Goal: Task Accomplishment & Management: Complete application form

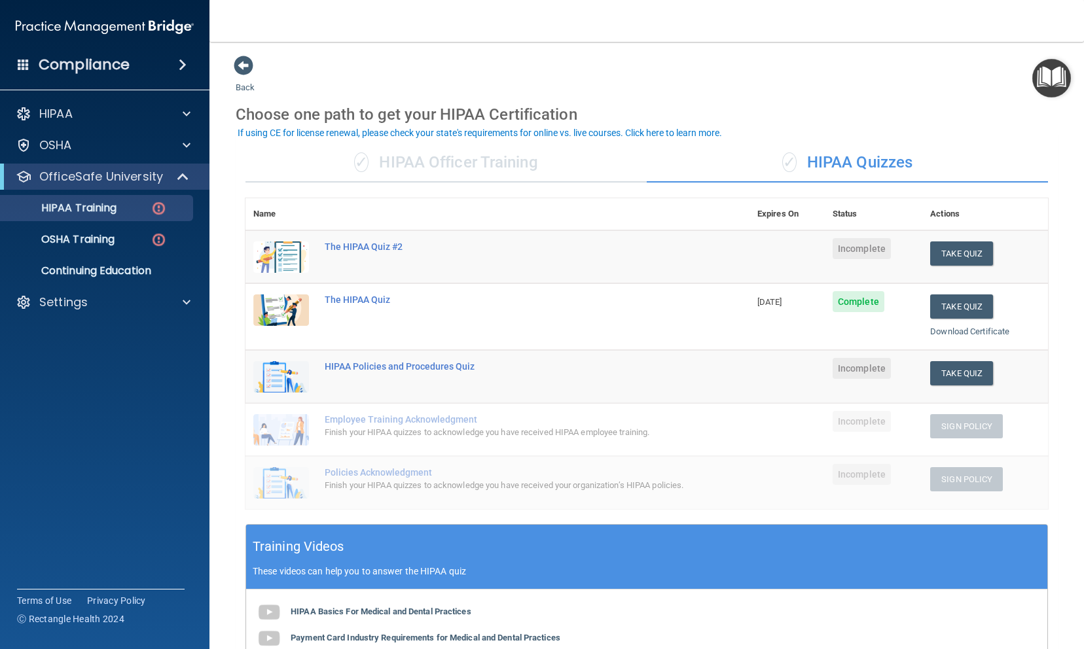
click at [751, 245] on td at bounding box center [786, 257] width 75 height 54
click at [937, 264] on button "Take Quiz" at bounding box center [961, 253] width 63 height 24
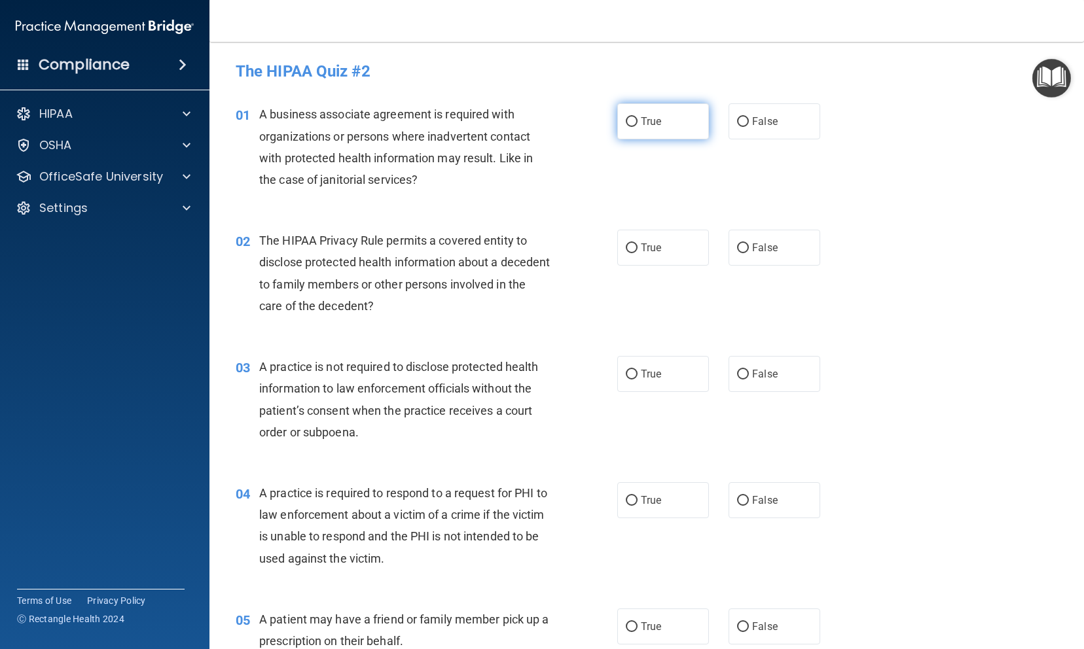
click at [622, 129] on label "True" at bounding box center [663, 121] width 92 height 36
click at [626, 127] on input "True" at bounding box center [632, 122] width 12 height 10
radio input "true"
click at [752, 373] on span "False" at bounding box center [765, 374] width 26 height 12
click at [745, 373] on input "False" at bounding box center [743, 375] width 12 height 10
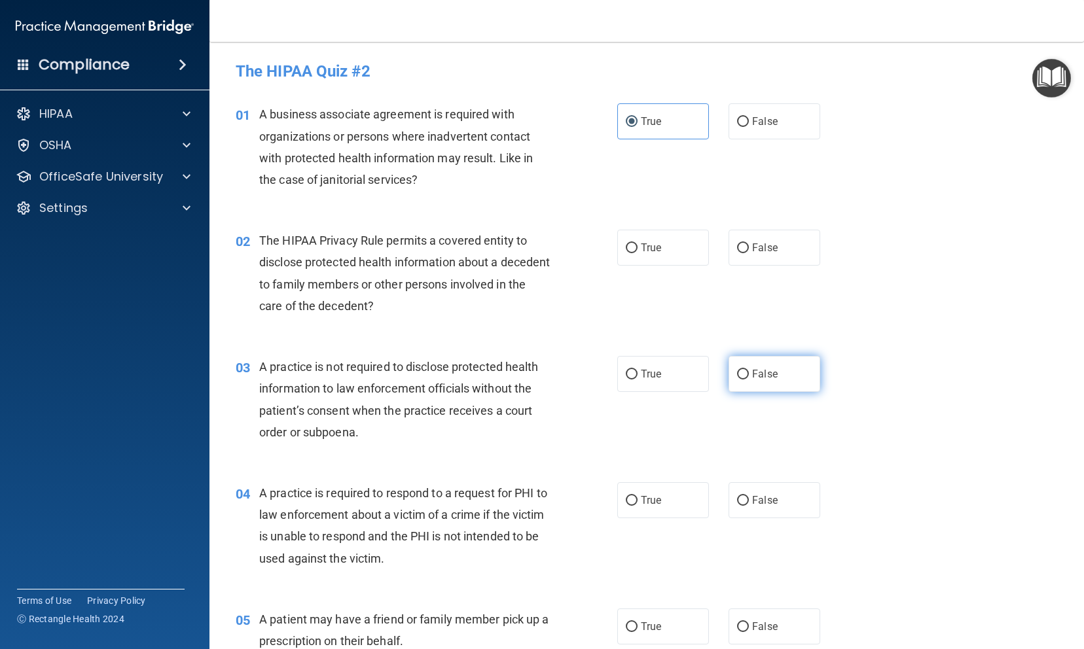
radio input "true"
click at [655, 245] on span "True" at bounding box center [651, 247] width 20 height 12
click at [637, 245] on input "True" at bounding box center [632, 248] width 12 height 10
radio input "true"
click at [732, 254] on label "False" at bounding box center [774, 248] width 92 height 36
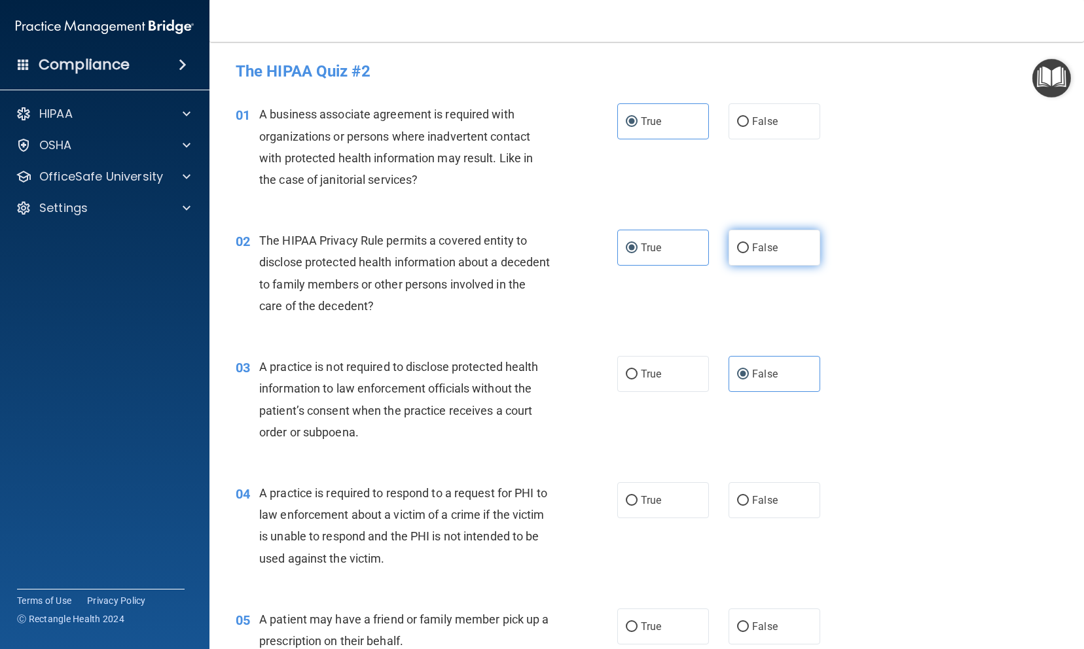
click at [737, 253] on input "False" at bounding box center [743, 248] width 12 height 10
radio input "true"
click at [638, 236] on label "True" at bounding box center [663, 248] width 92 height 36
click at [637, 243] on input "True" at bounding box center [632, 248] width 12 height 10
radio input "true"
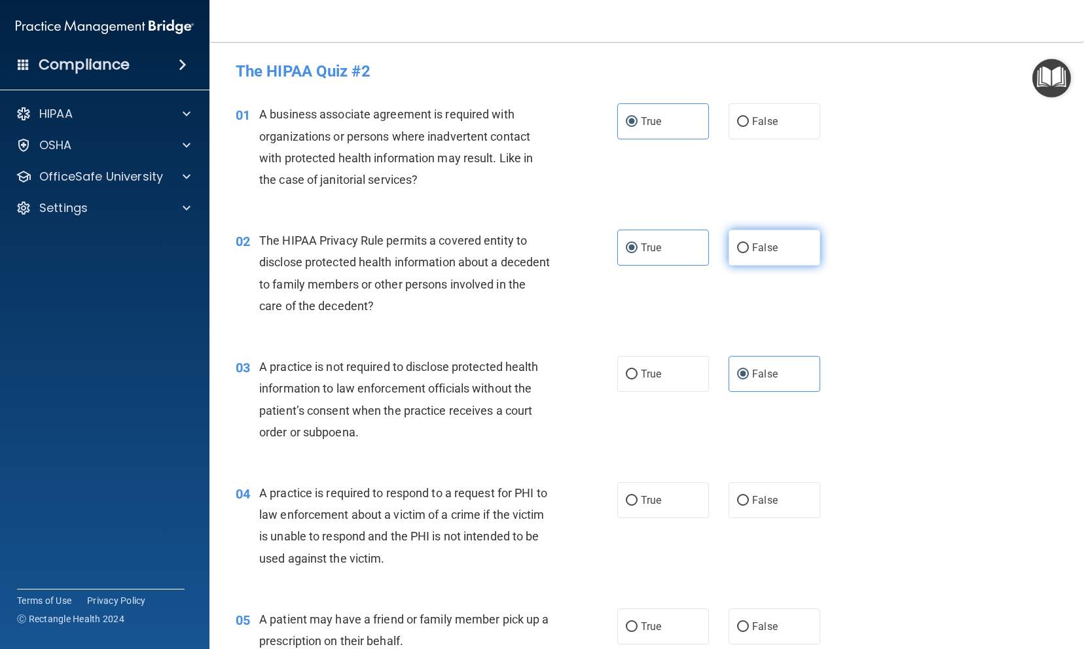
click at [728, 250] on label "False" at bounding box center [774, 248] width 92 height 36
click at [737, 250] on input "False" at bounding box center [743, 248] width 12 height 10
radio input "true"
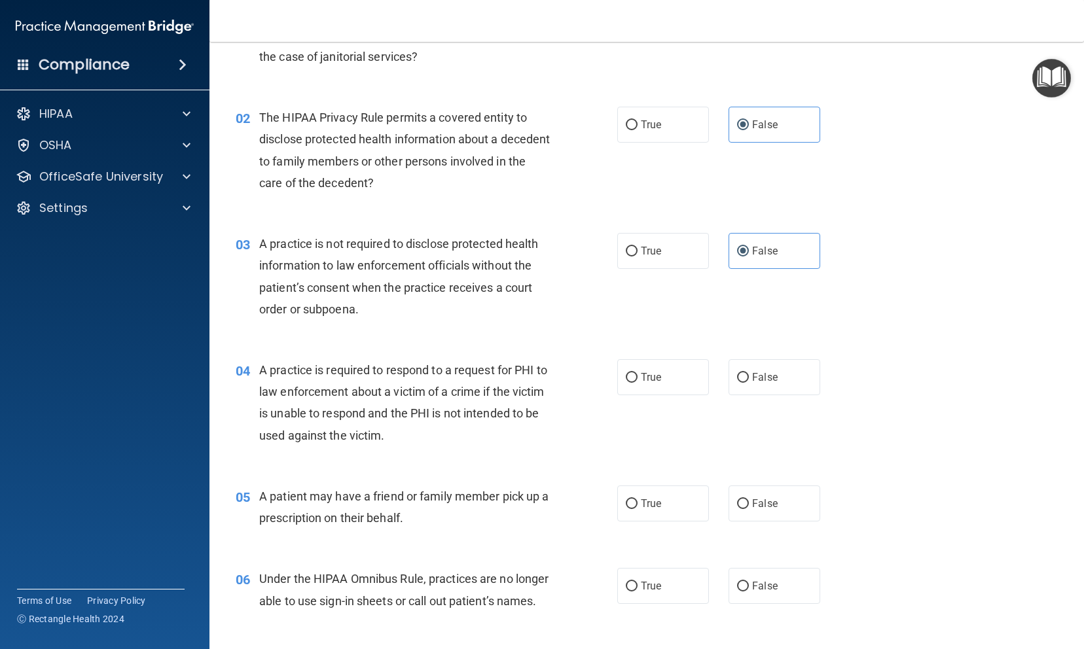
scroll to position [69, 0]
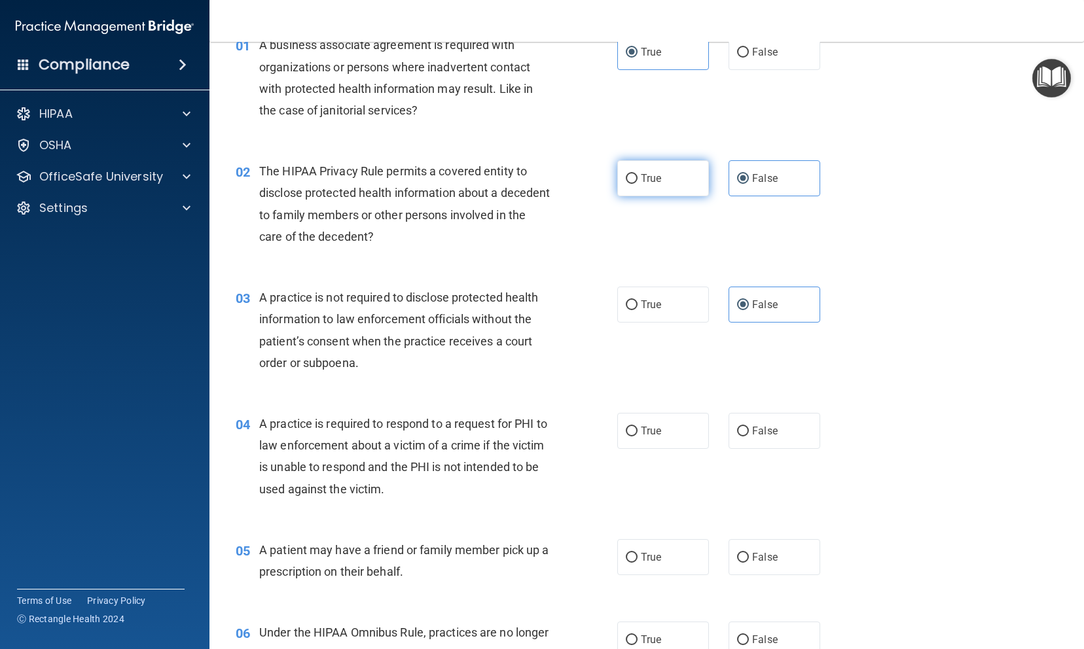
click at [637, 169] on label "True" at bounding box center [663, 178] width 92 height 36
click at [637, 174] on input "True" at bounding box center [632, 179] width 12 height 10
radio input "true"
radio input "false"
click at [641, 559] on span "True" at bounding box center [651, 557] width 20 height 12
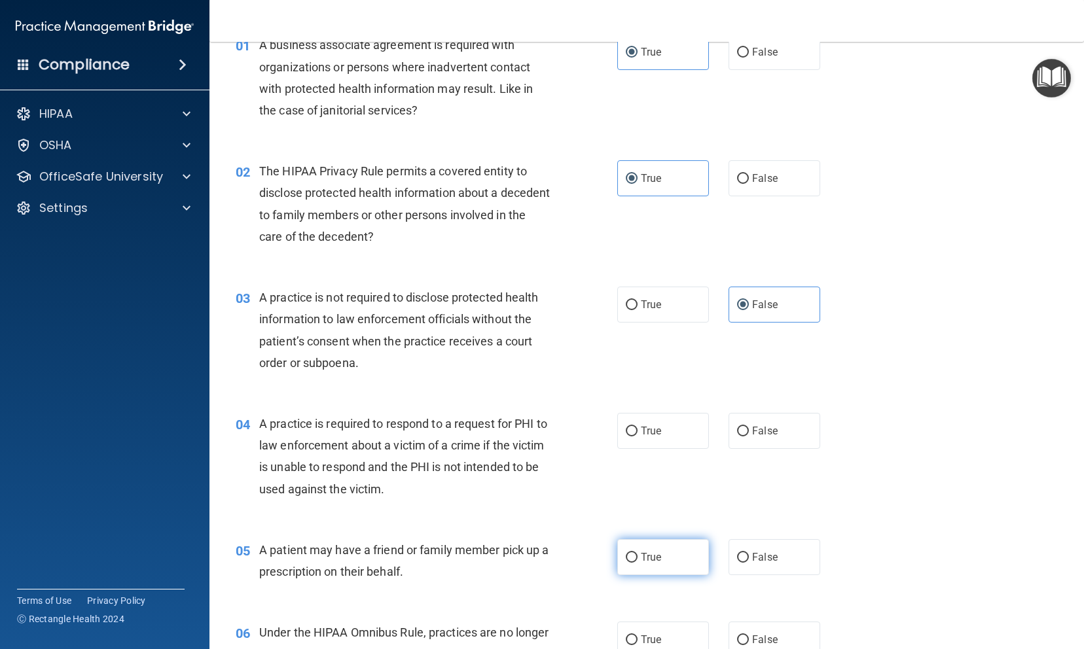
click at [637, 559] on input "True" at bounding box center [632, 558] width 12 height 10
radio input "true"
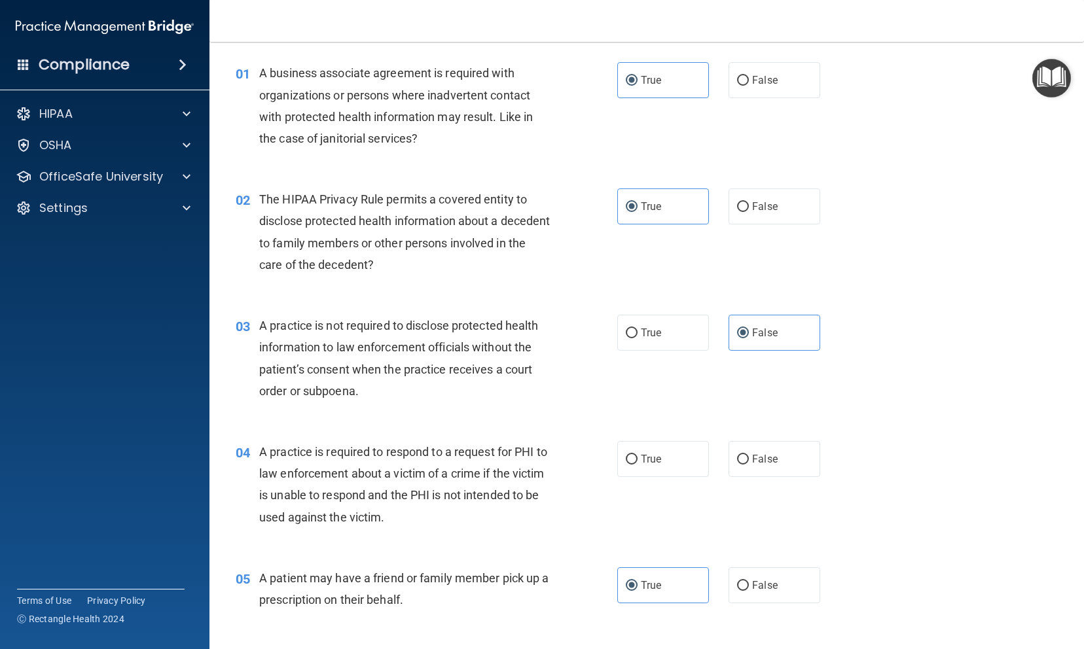
scroll to position [39, 0]
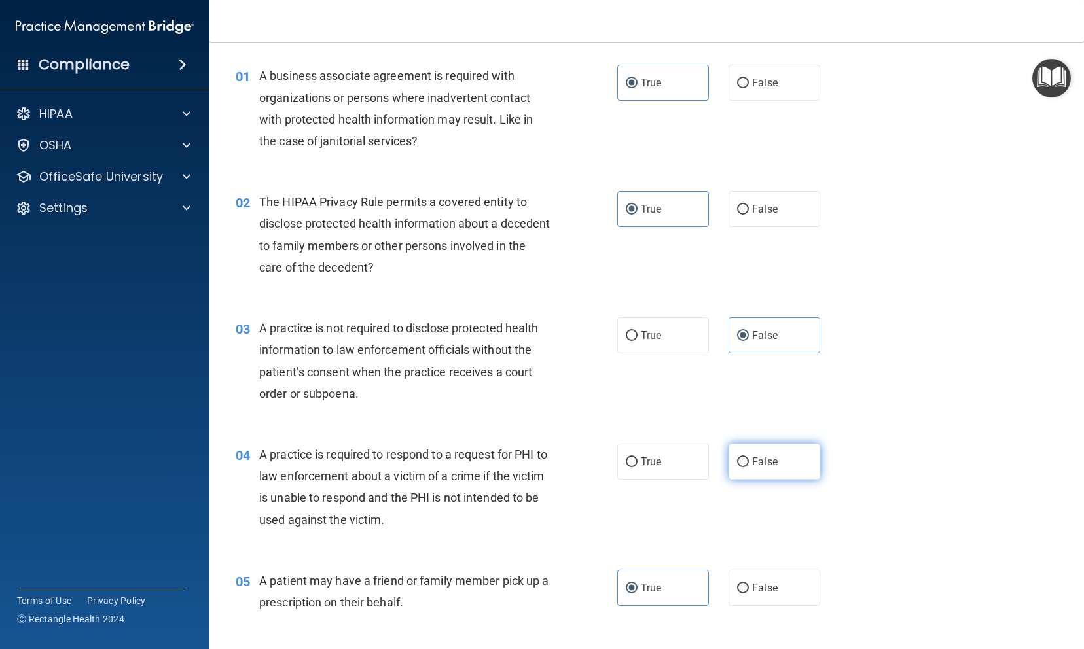
click at [740, 463] on input "False" at bounding box center [743, 462] width 12 height 10
radio input "true"
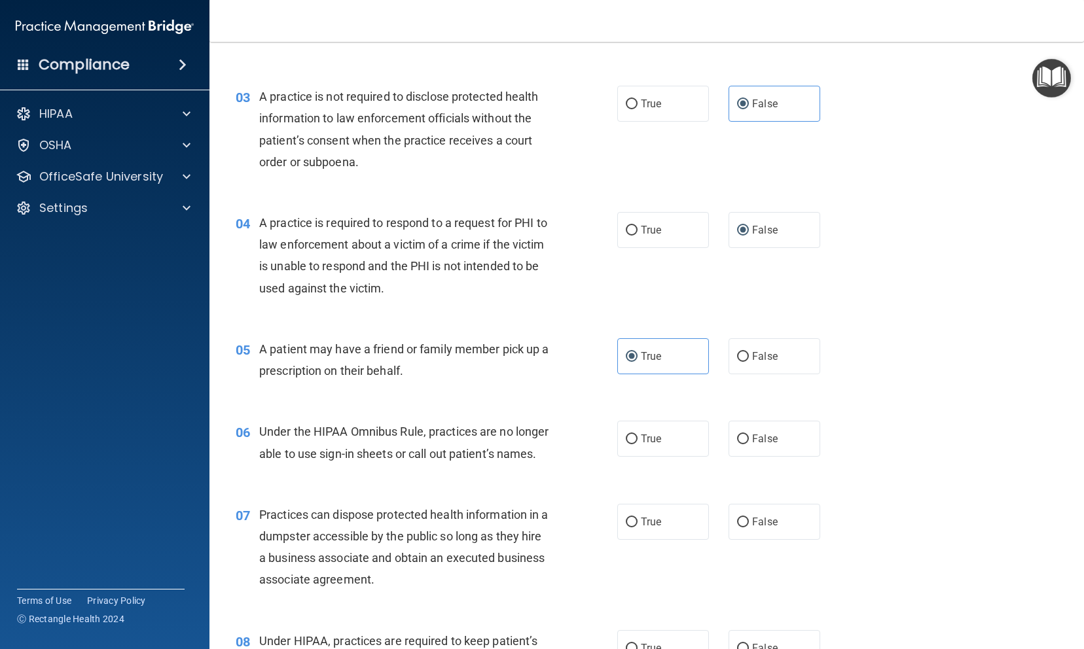
scroll to position [271, 0]
click at [747, 452] on label "False" at bounding box center [774, 438] width 92 height 36
click at [747, 444] on input "False" at bounding box center [743, 439] width 12 height 10
radio input "true"
click at [660, 486] on div "06 Under the HIPAA Omnibus Rule, practices are no longer able to use sign-in sh…" at bounding box center [647, 445] width 842 height 82
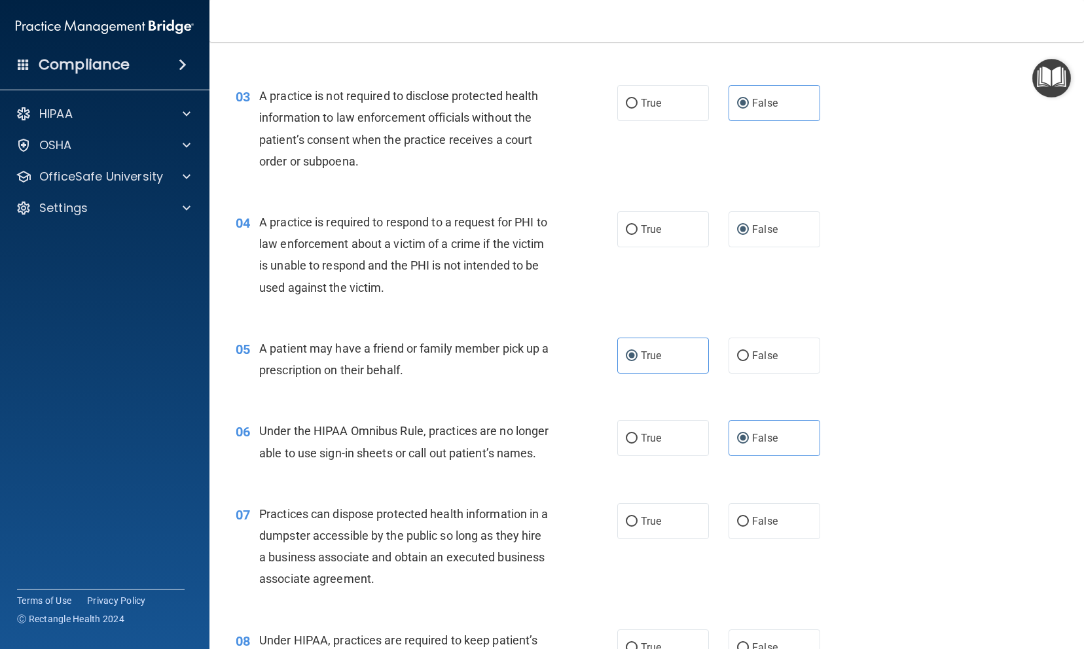
click at [660, 486] on div "06 Under the HIPAA Omnibus Rule, practices are no longer able to use sign-in sh…" at bounding box center [647, 445] width 842 height 82
click at [510, 457] on span "Under the HIPAA Omnibus Rule, practices are no longer able to use sign-in sheet…" at bounding box center [403, 441] width 289 height 35
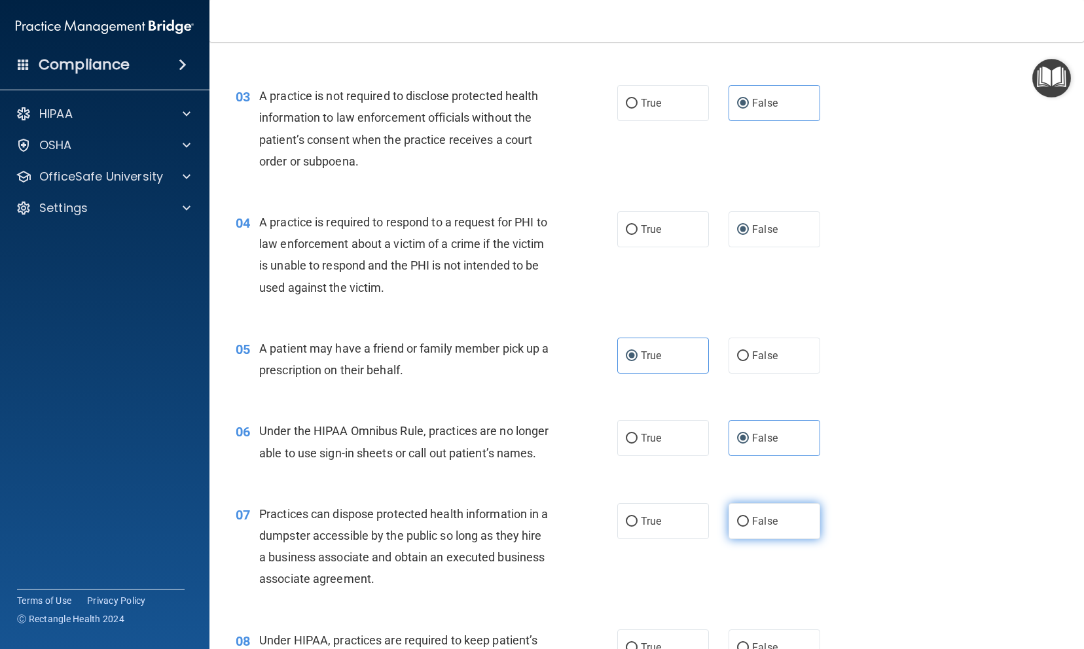
click at [745, 539] on label "False" at bounding box center [774, 521] width 92 height 36
click at [745, 527] on input "False" at bounding box center [743, 522] width 12 height 10
radio input "true"
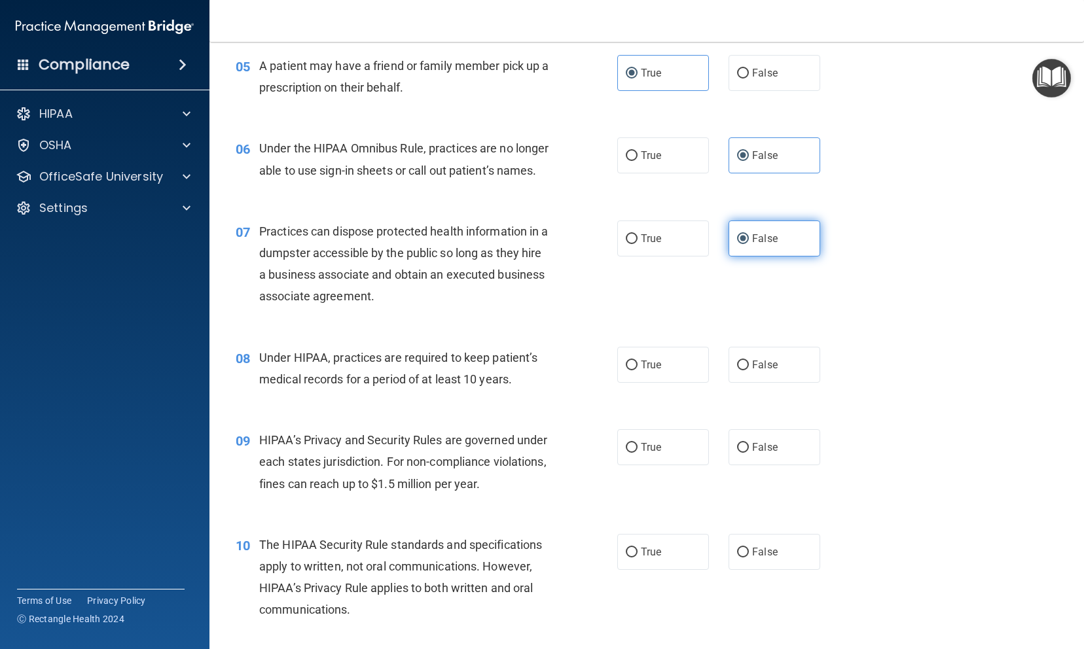
scroll to position [554, 0]
click at [623, 382] on label "True" at bounding box center [663, 364] width 92 height 36
click at [626, 370] on input "True" at bounding box center [632, 365] width 12 height 10
radio input "true"
click at [665, 465] on label "True" at bounding box center [663, 447] width 92 height 36
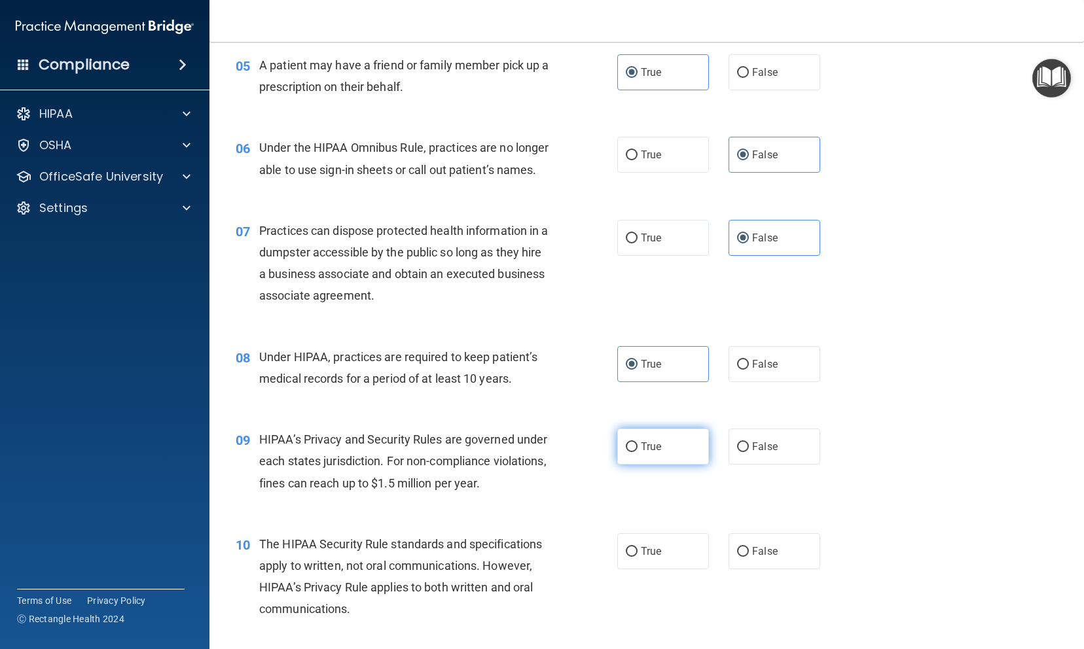
click at [637, 452] on input "True" at bounding box center [632, 447] width 12 height 10
radio input "true"
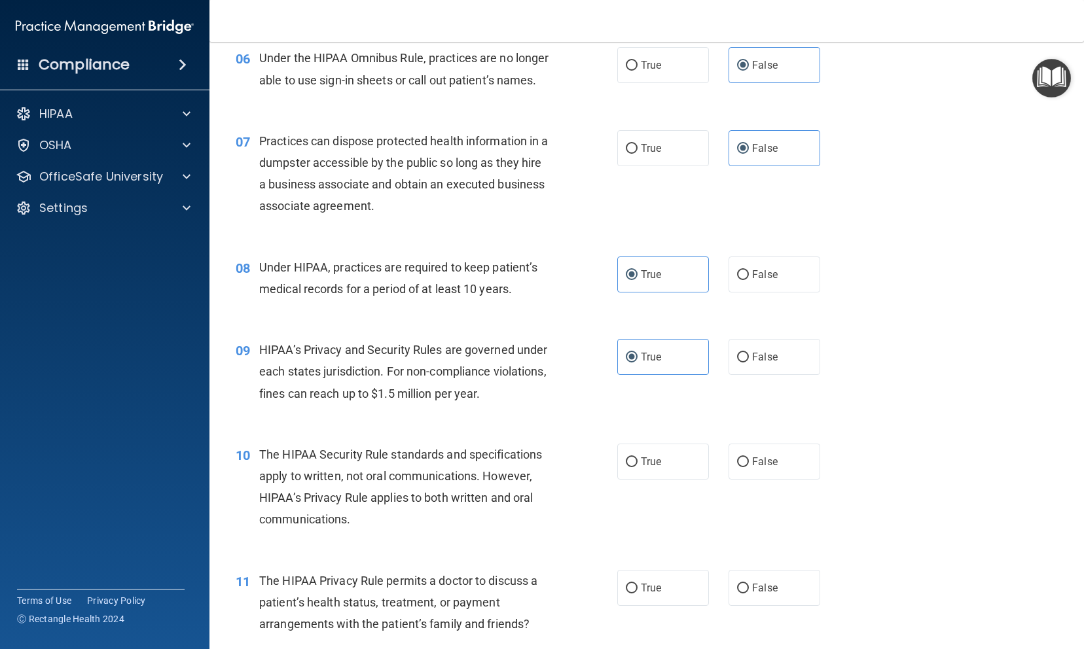
scroll to position [645, 0]
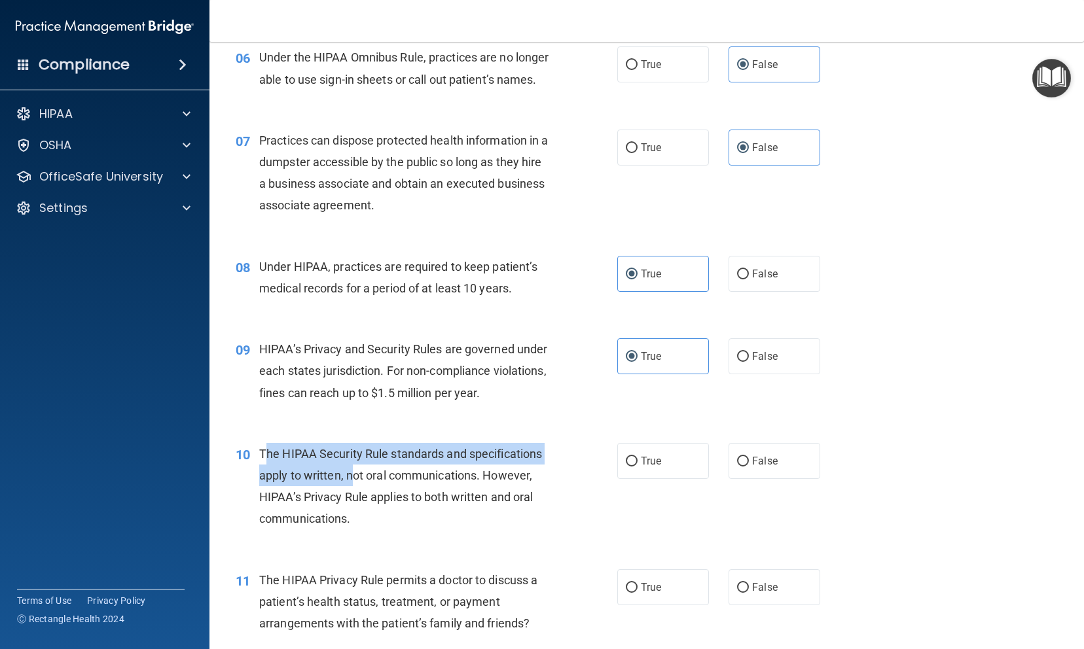
drag, startPoint x: 264, startPoint y: 473, endPoint x: 355, endPoint y: 496, distance: 94.6
click at [355, 496] on span "The HIPAA Security Rule standards and specifications apply to written, not oral…" at bounding box center [400, 486] width 283 height 79
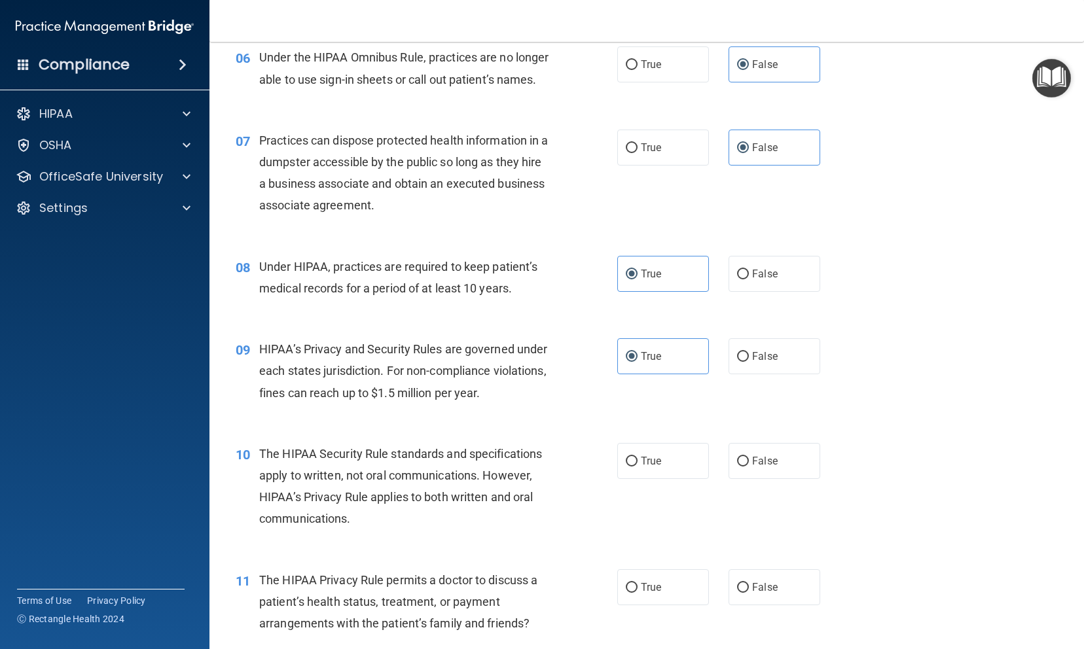
drag, startPoint x: 355, startPoint y: 496, endPoint x: 385, endPoint y: 497, distance: 29.5
click at [385, 497] on span "The HIPAA Security Rule standards and specifications apply to written, not oral…" at bounding box center [400, 486] width 283 height 79
click at [630, 467] on input "True" at bounding box center [632, 462] width 12 height 10
radio input "true"
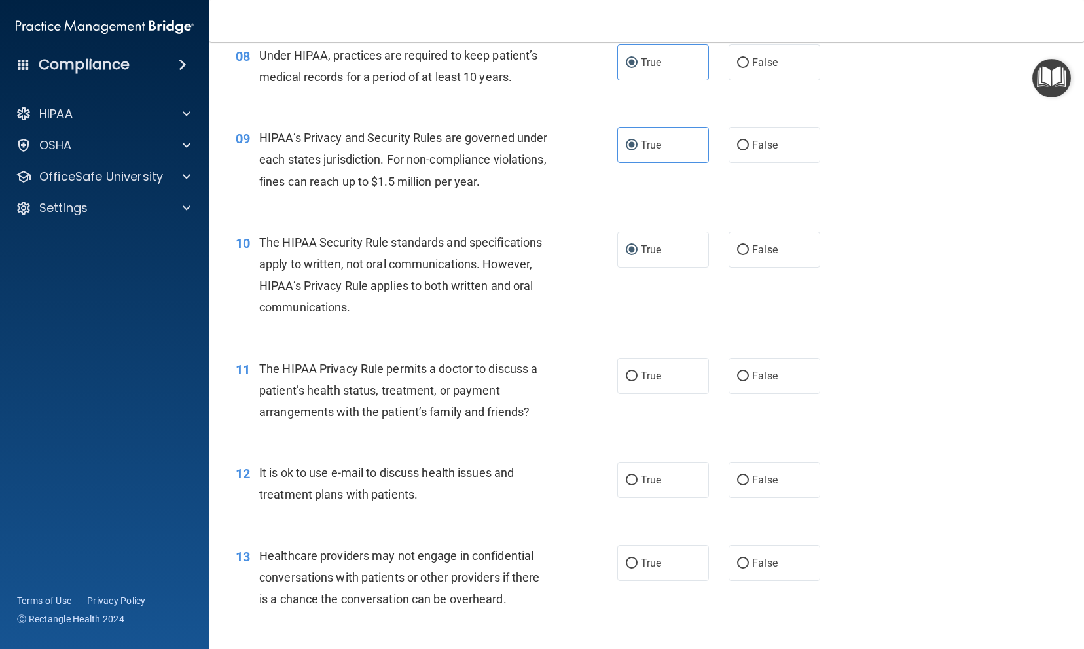
scroll to position [857, 0]
click at [736, 393] on label "False" at bounding box center [774, 375] width 92 height 36
click at [737, 381] on input "False" at bounding box center [743, 376] width 12 height 10
radio input "true"
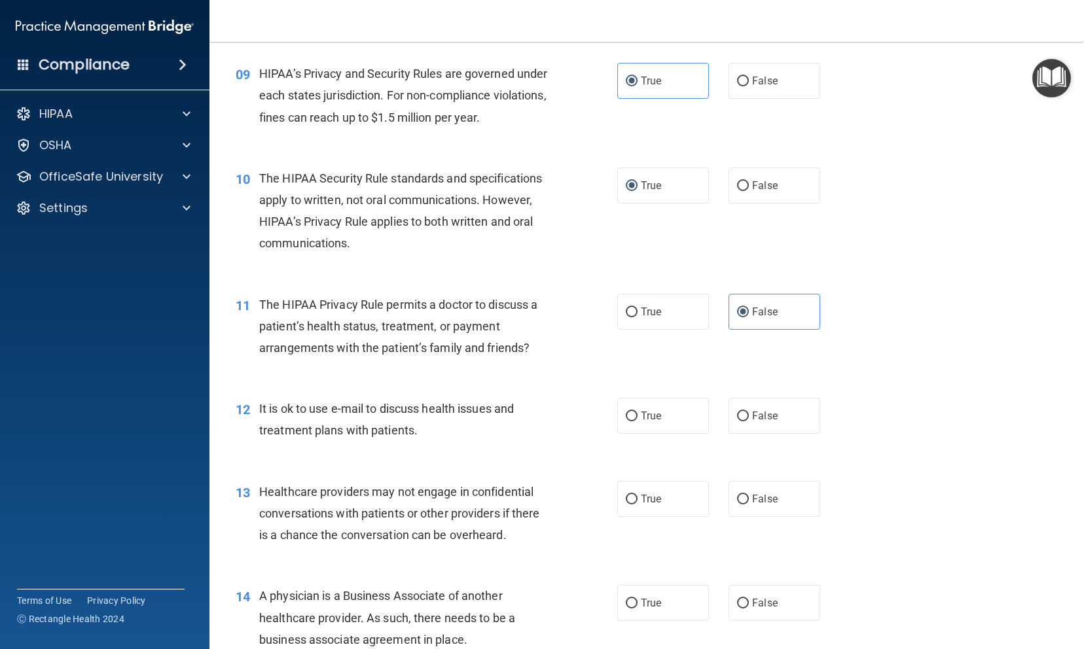
scroll to position [921, 0]
click at [728, 433] on label "False" at bounding box center [774, 415] width 92 height 36
click at [737, 421] on input "False" at bounding box center [743, 416] width 12 height 10
radio input "true"
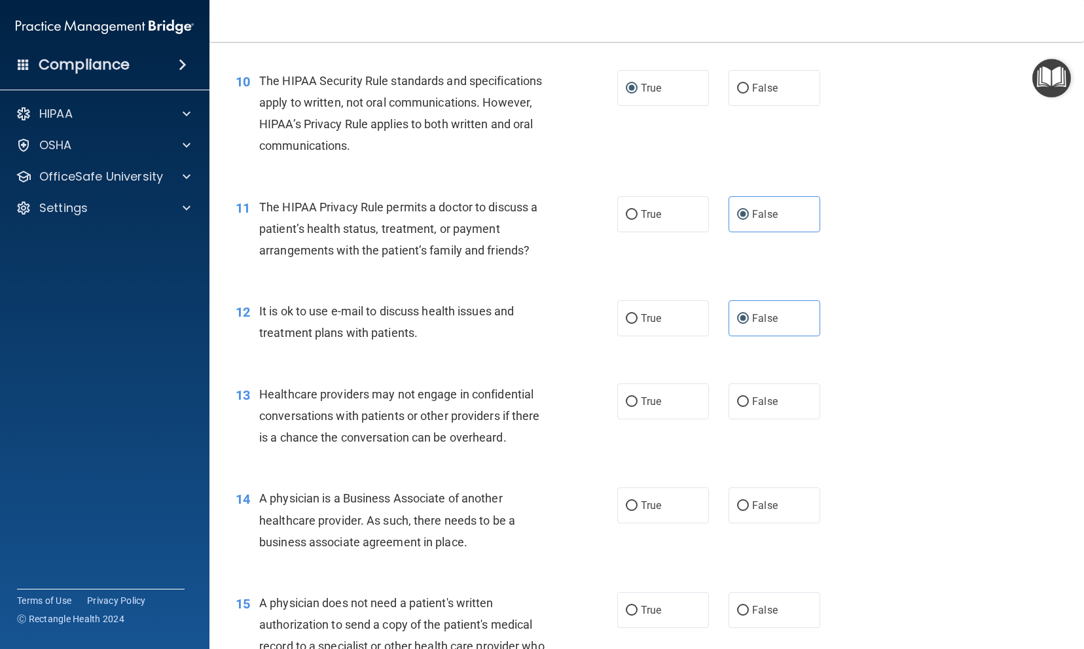
scroll to position [1018, 0]
click at [624, 419] on label "True" at bounding box center [663, 401] width 92 height 36
click at [626, 406] on input "True" at bounding box center [632, 402] width 12 height 10
radio input "true"
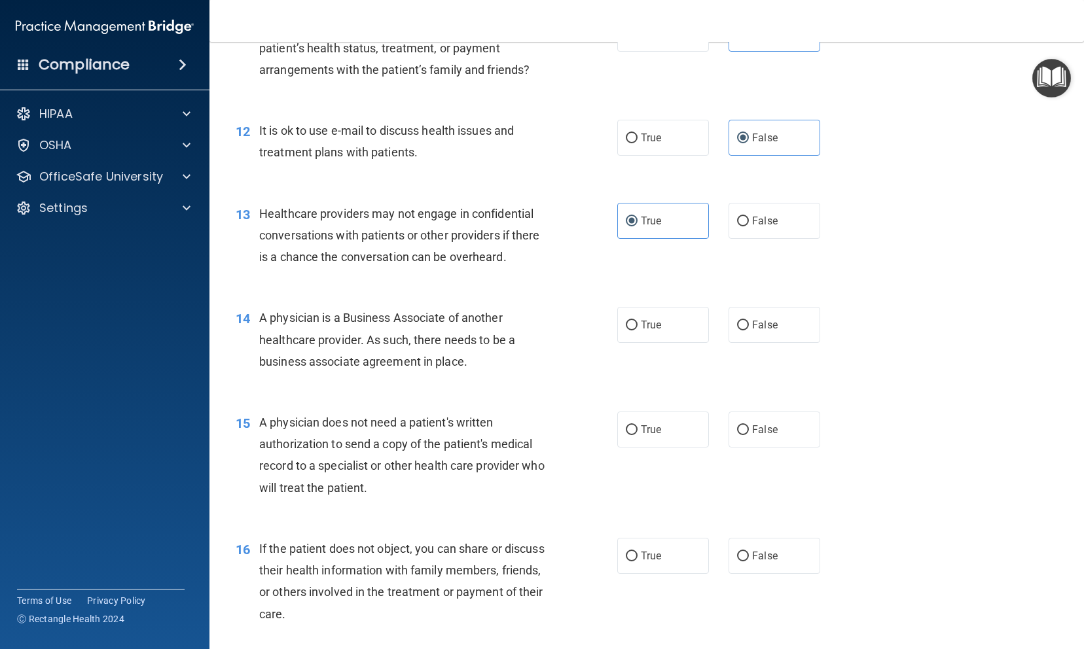
scroll to position [1200, 0]
click at [658, 340] on label "True" at bounding box center [663, 323] width 92 height 36
click at [637, 329] on input "True" at bounding box center [632, 324] width 12 height 10
radio input "true"
click at [619, 446] on label "True" at bounding box center [663, 428] width 92 height 36
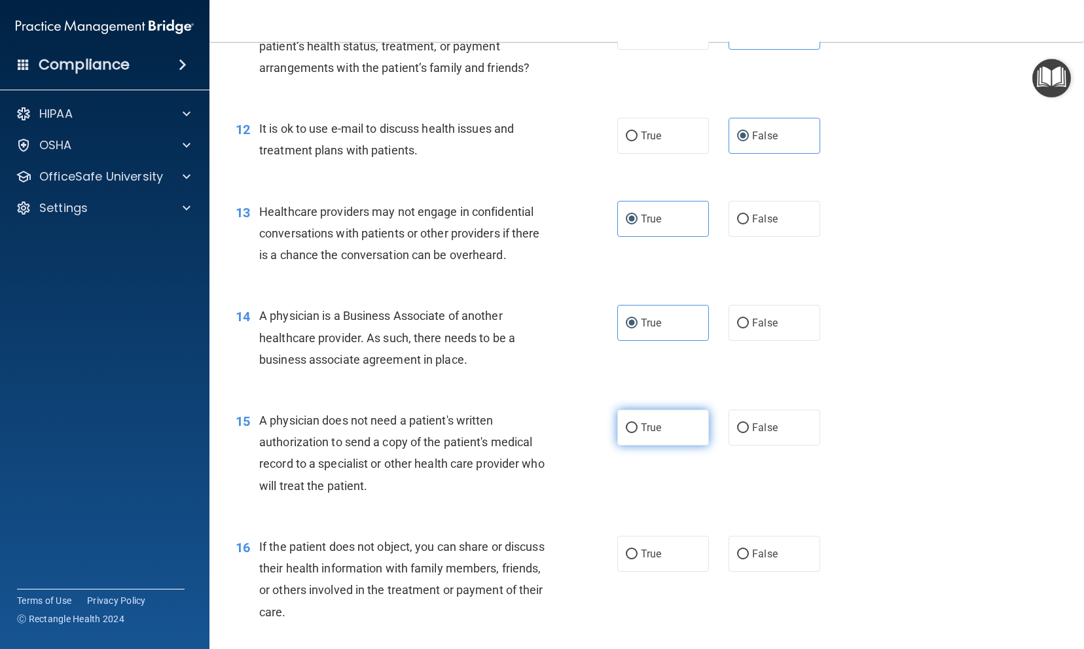
click at [626, 433] on input "True" at bounding box center [632, 428] width 12 height 10
radio input "true"
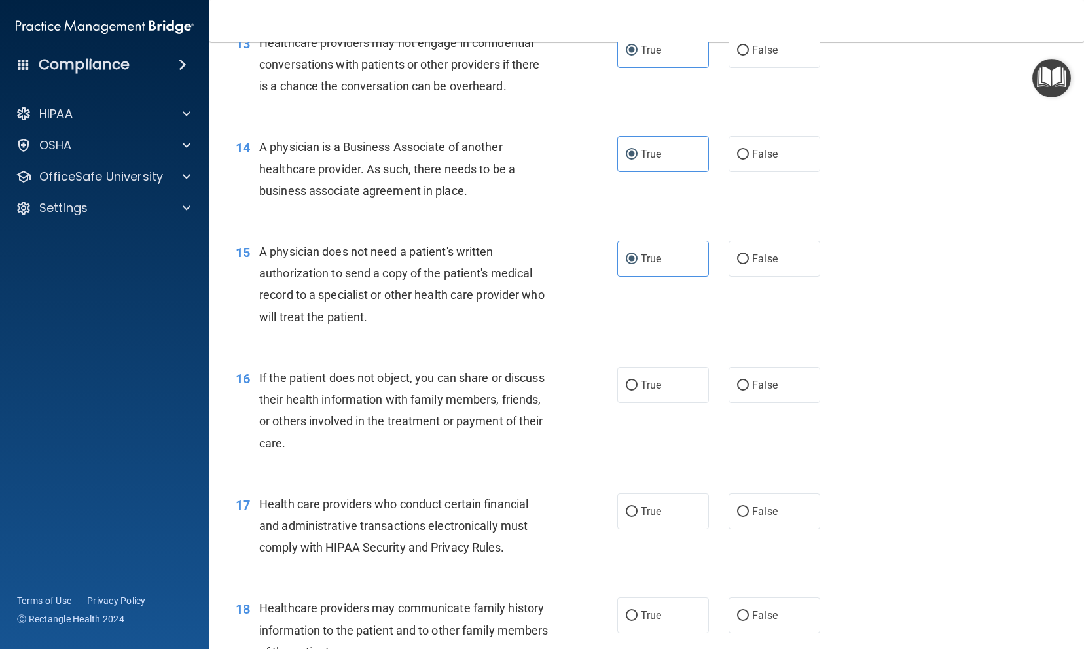
scroll to position [1370, 0]
click at [728, 402] on label "False" at bounding box center [774, 384] width 92 height 36
click at [737, 390] on input "False" at bounding box center [743, 385] width 12 height 10
radio input "true"
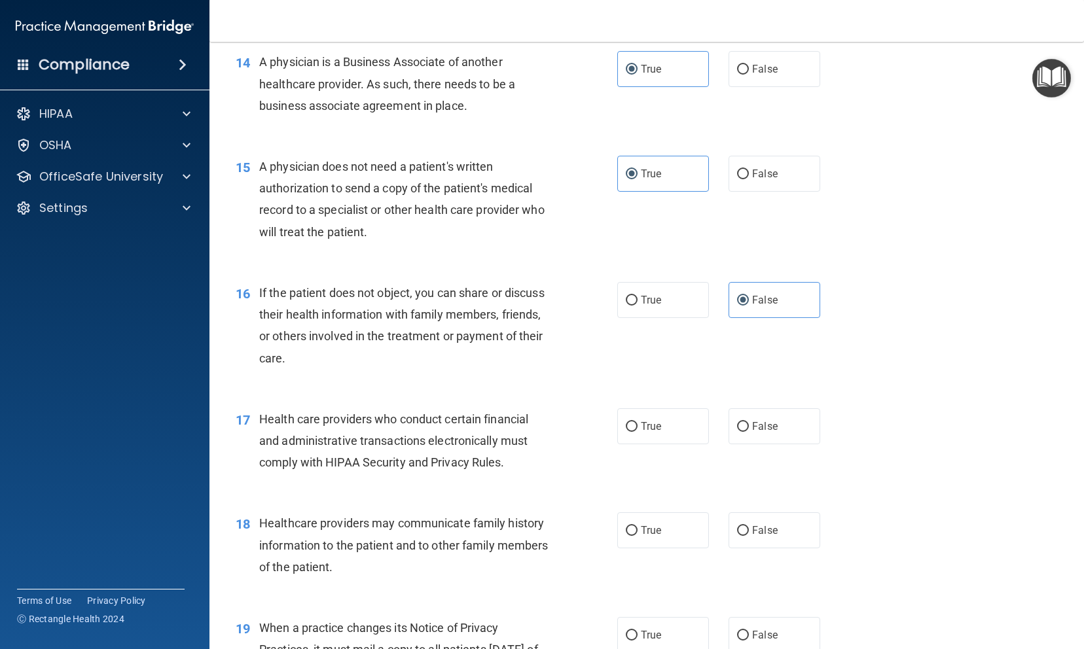
scroll to position [1455, 0]
click at [643, 306] on span "True" at bounding box center [651, 299] width 20 height 12
click at [637, 305] on input "True" at bounding box center [632, 300] width 12 height 10
radio input "true"
click at [738, 317] on label "False" at bounding box center [774, 299] width 92 height 36
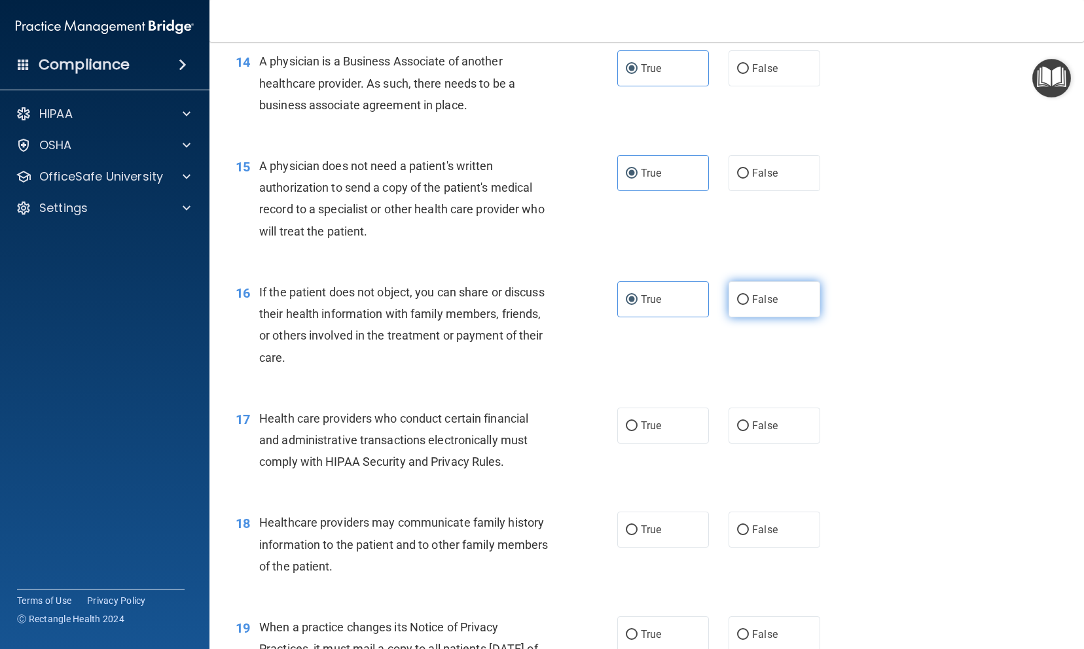
click at [738, 305] on input "False" at bounding box center [743, 300] width 12 height 10
radio input "true"
radio input "false"
click at [632, 444] on label "True" at bounding box center [663, 426] width 92 height 36
click at [632, 431] on input "True" at bounding box center [632, 426] width 12 height 10
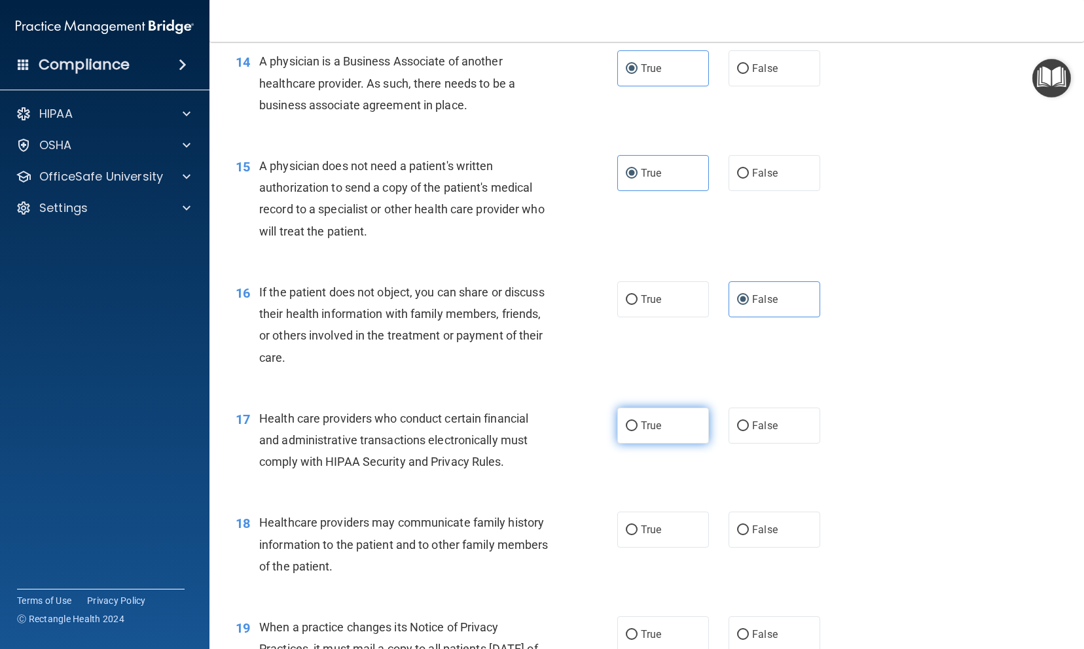
radio input "true"
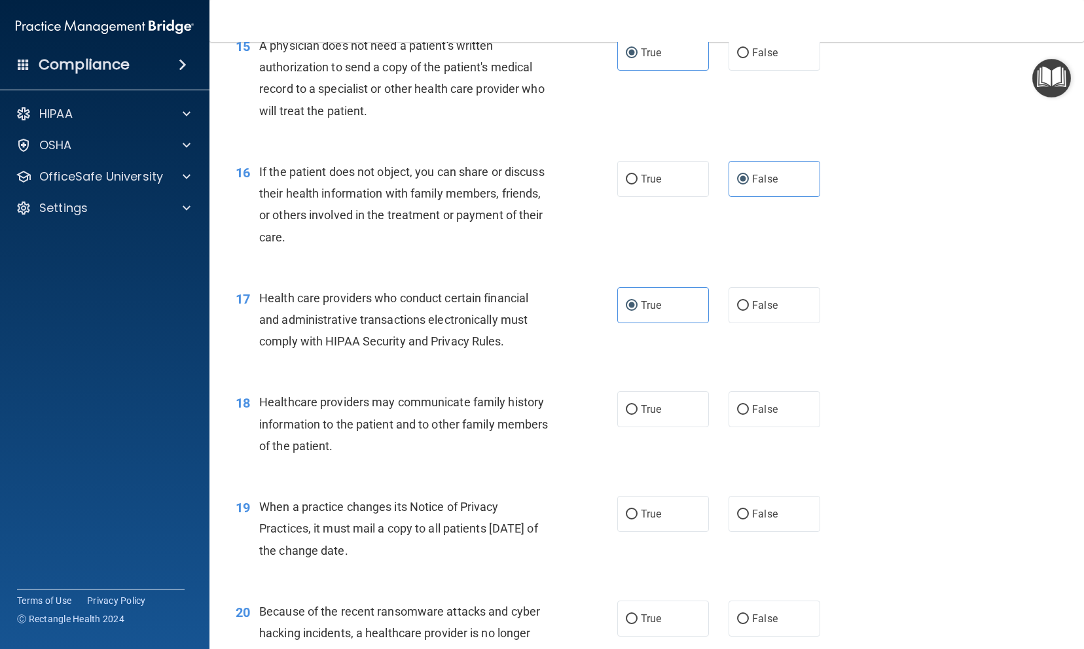
scroll to position [1621, 0]
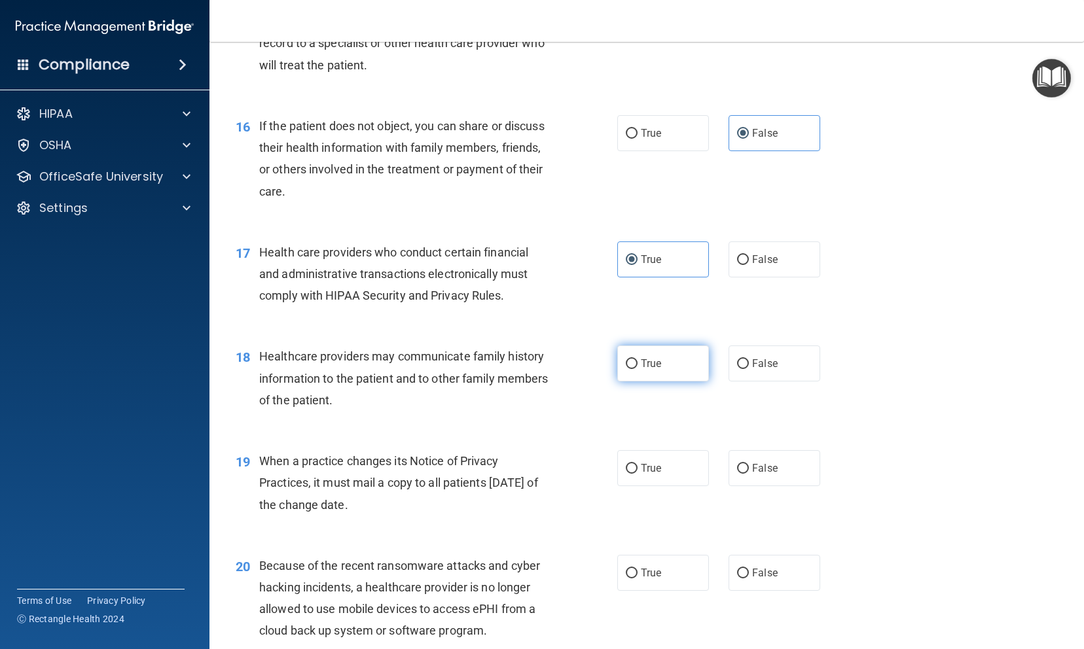
click at [621, 382] on label "True" at bounding box center [663, 364] width 92 height 36
click at [626, 369] on input "True" at bounding box center [632, 364] width 12 height 10
radio input "true"
click at [647, 474] on span "True" at bounding box center [651, 468] width 20 height 12
click at [637, 474] on input "True" at bounding box center [632, 469] width 12 height 10
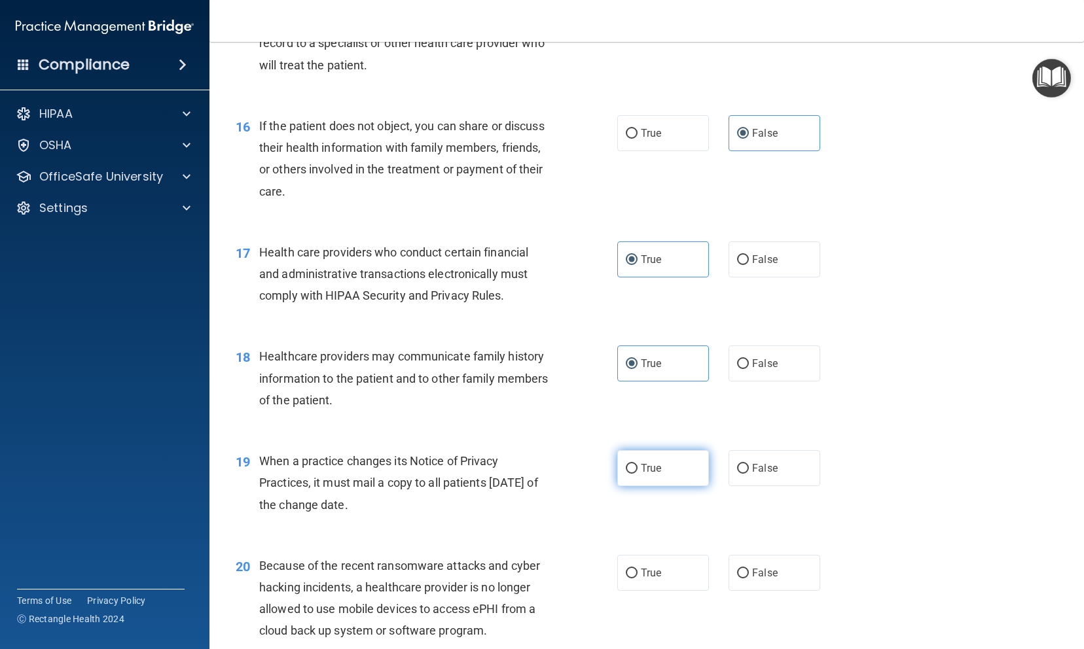
radio input "true"
click at [728, 382] on label "False" at bounding box center [774, 364] width 92 height 36
click at [737, 369] on input "False" at bounding box center [743, 364] width 12 height 10
radio input "true"
radio input "false"
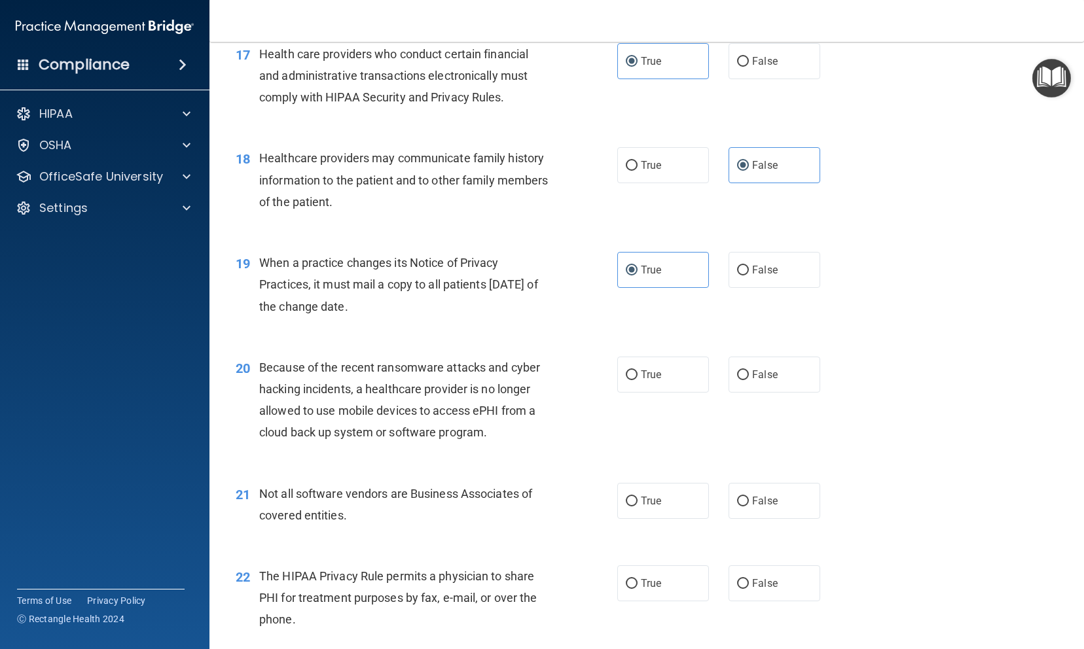
scroll to position [1820, 0]
click at [631, 392] on label "True" at bounding box center [663, 374] width 92 height 36
click at [631, 380] on input "True" at bounding box center [632, 375] width 12 height 10
radio input "true"
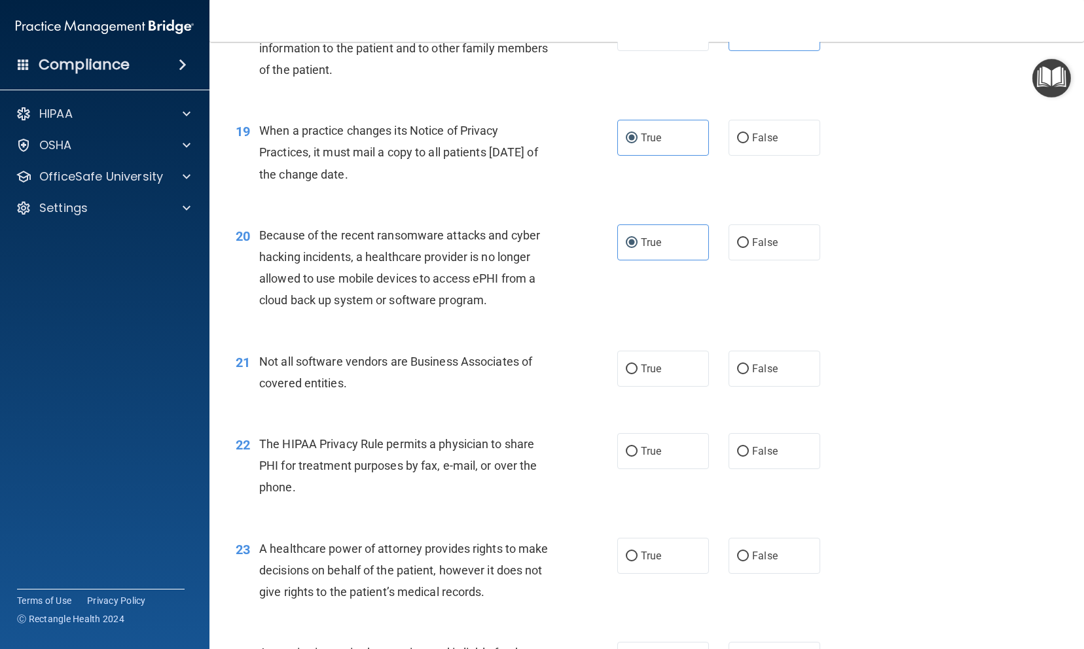
scroll to position [1952, 0]
click at [641, 386] on label "True" at bounding box center [663, 368] width 92 height 36
click at [637, 374] on input "True" at bounding box center [632, 369] width 12 height 10
radio input "true"
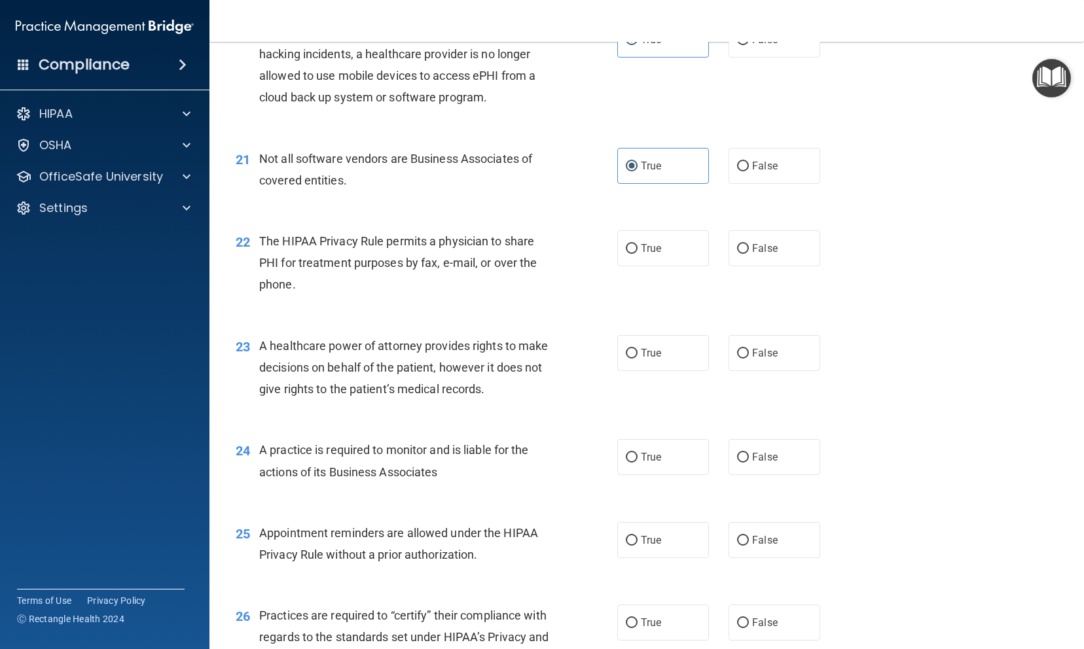
scroll to position [2157, 0]
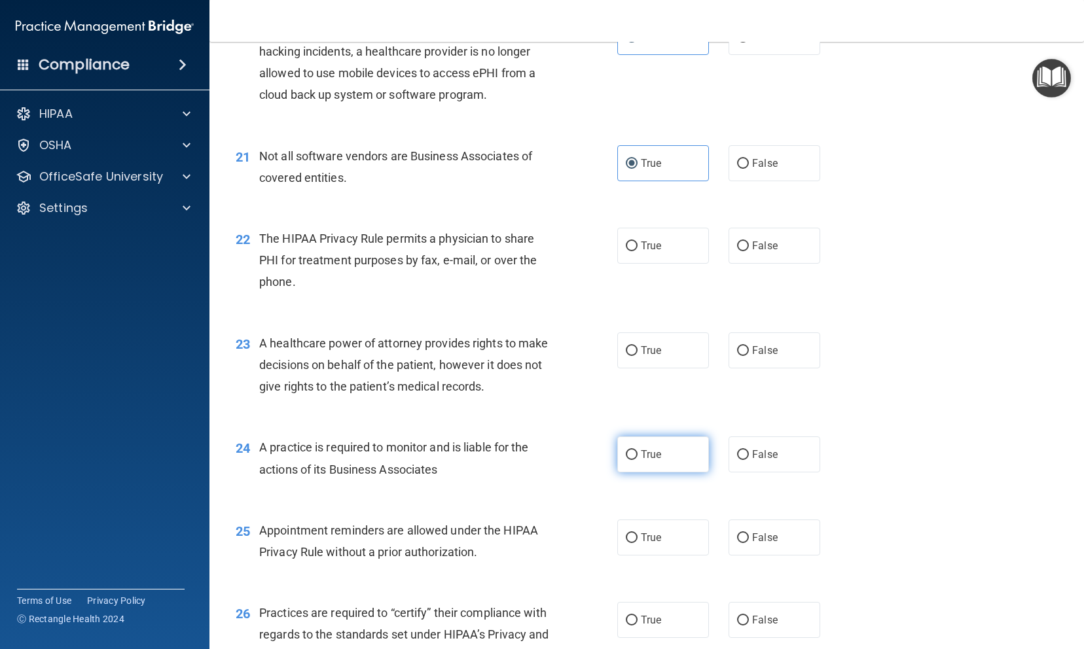
click at [630, 473] on label "True" at bounding box center [663, 455] width 92 height 36
click at [630, 460] on input "True" at bounding box center [632, 455] width 12 height 10
radio input "true"
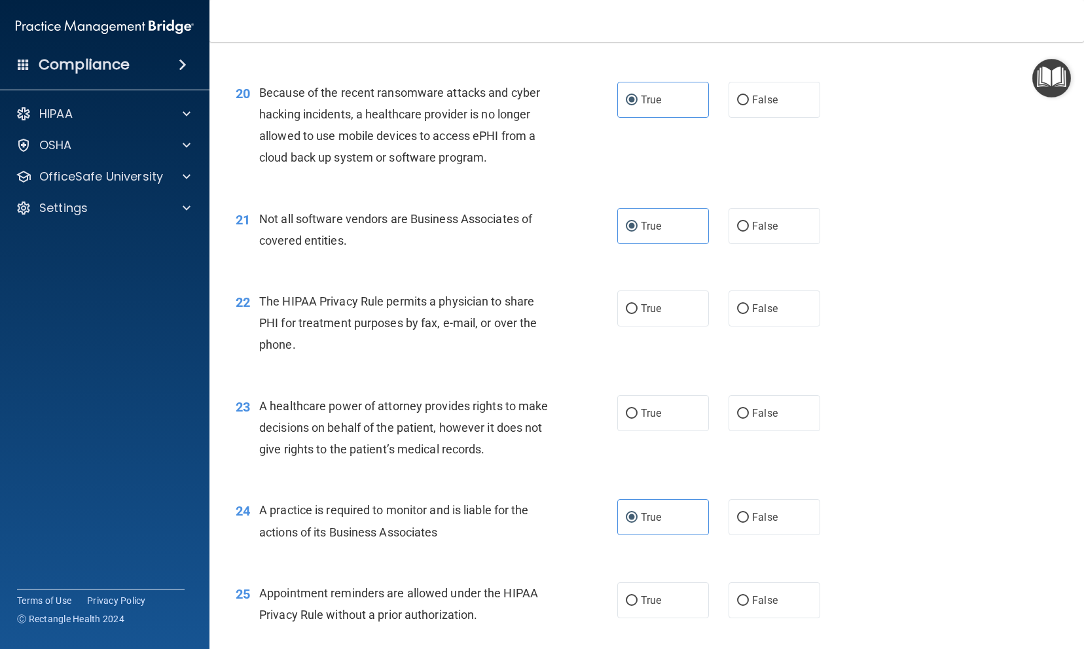
scroll to position [2094, 0]
click at [752, 315] on span "False" at bounding box center [765, 309] width 26 height 12
click at [749, 315] on input "False" at bounding box center [743, 310] width 12 height 10
radio input "true"
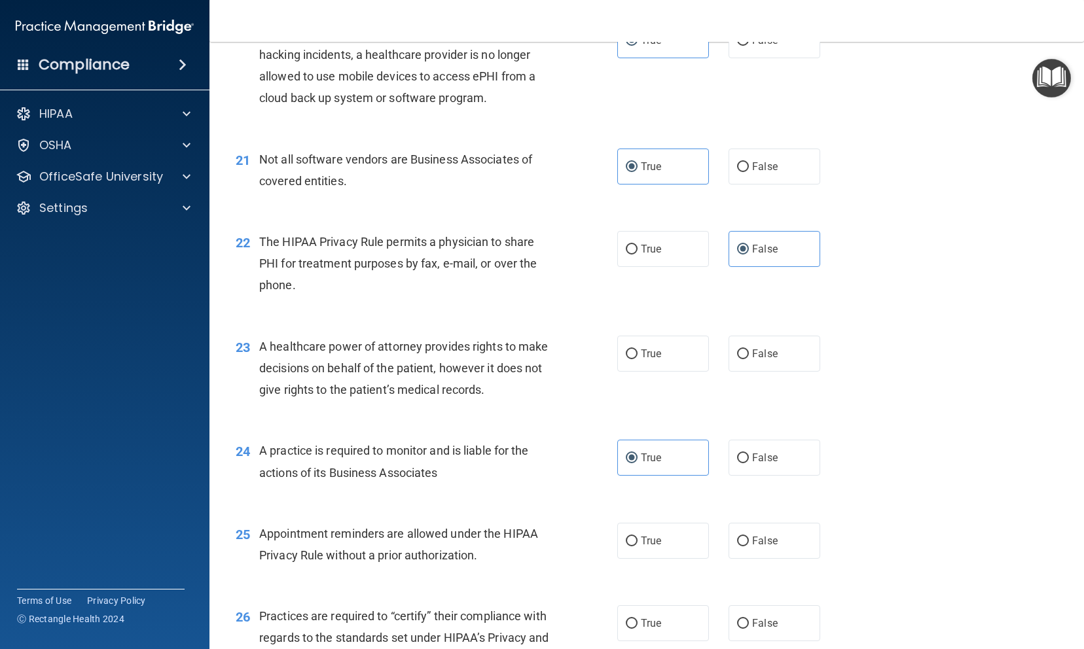
scroll to position [2155, 0]
click at [740, 370] on label "False" at bounding box center [774, 352] width 92 height 36
click at [740, 358] on input "False" at bounding box center [743, 353] width 12 height 10
radio input "true"
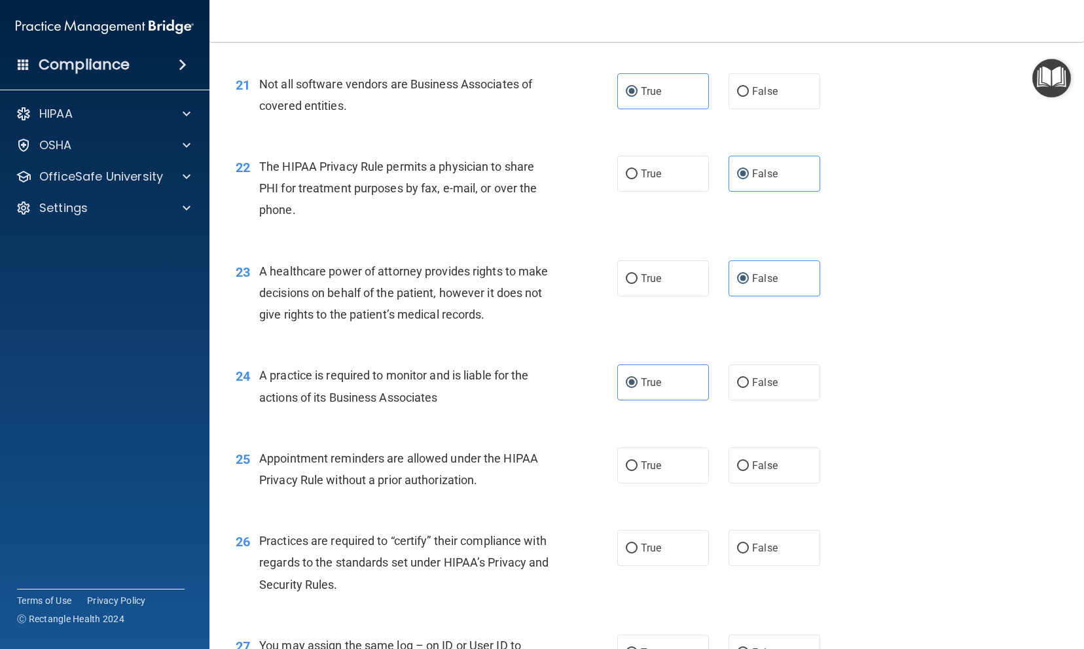
click at [588, 431] on div "24 A practice is required to monitor and is liable for the actions of its Busin…" at bounding box center [647, 389] width 842 height 82
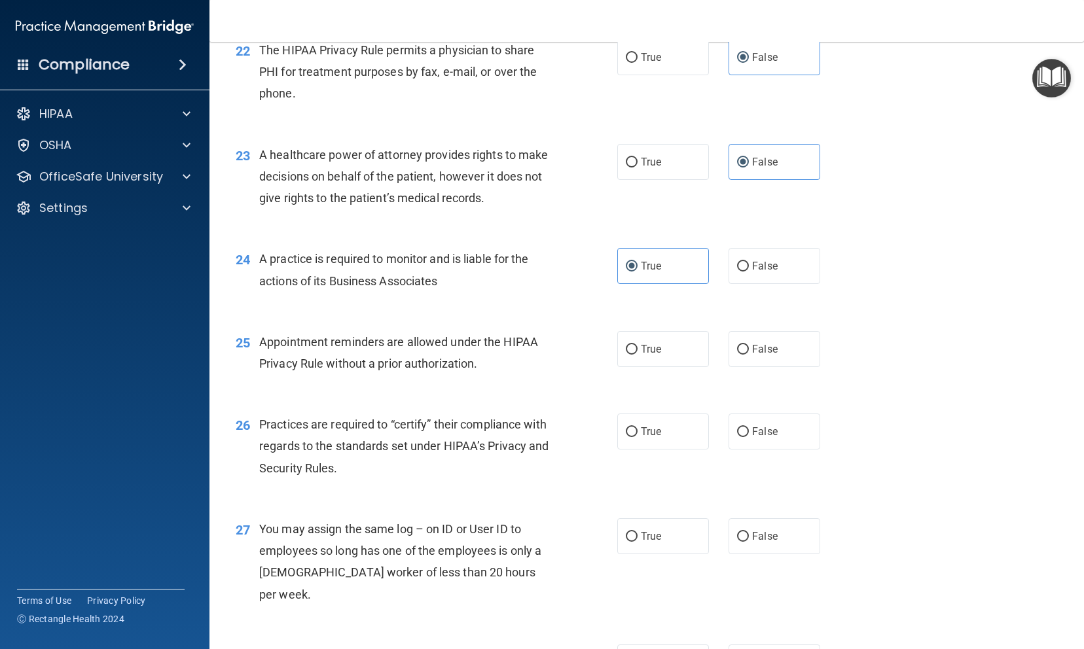
scroll to position [2346, 0]
click at [624, 366] on label "True" at bounding box center [663, 348] width 92 height 36
click at [626, 354] on input "True" at bounding box center [632, 349] width 12 height 10
radio input "true"
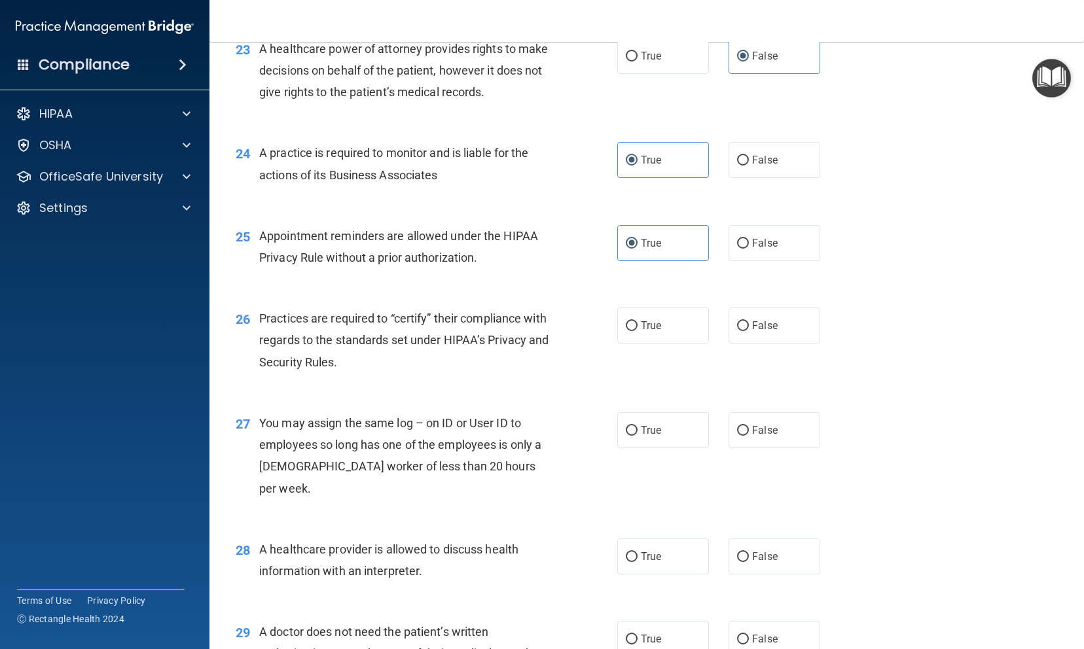
scroll to position [2452, 0]
click at [662, 343] on label "True" at bounding box center [663, 325] width 92 height 36
click at [637, 330] on input "True" at bounding box center [632, 326] width 12 height 10
radio input "true"
click at [737, 330] on input "False" at bounding box center [743, 326] width 12 height 10
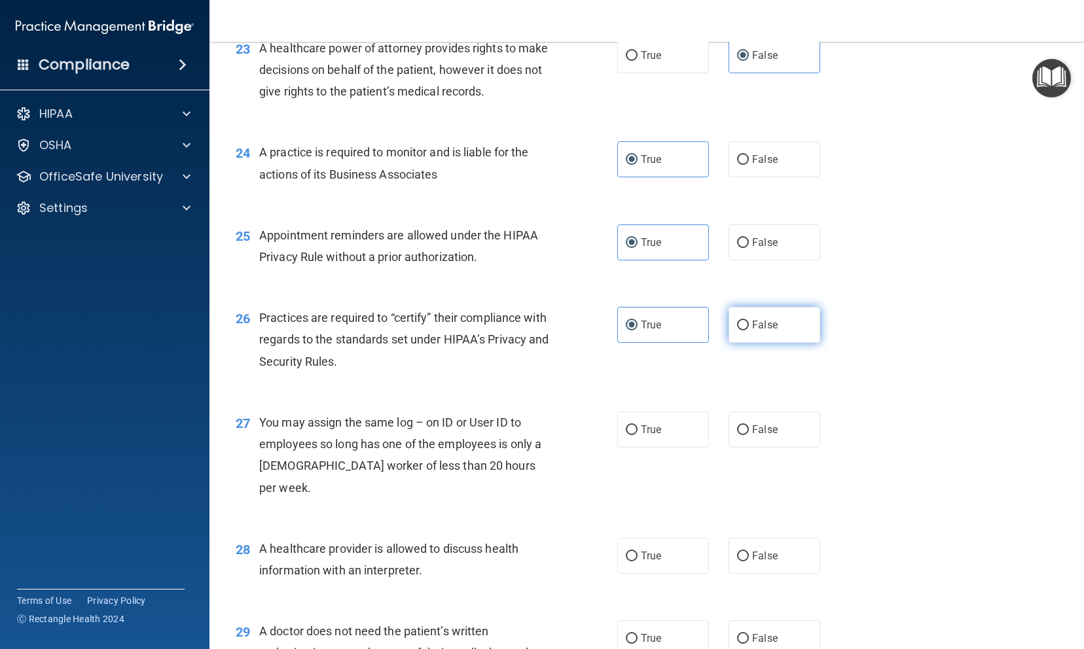
radio input "true"
click at [666, 340] on label "True" at bounding box center [663, 325] width 92 height 36
click at [637, 330] on input "True" at bounding box center [632, 326] width 12 height 10
radio input "true"
click at [738, 330] on input "False" at bounding box center [743, 326] width 12 height 10
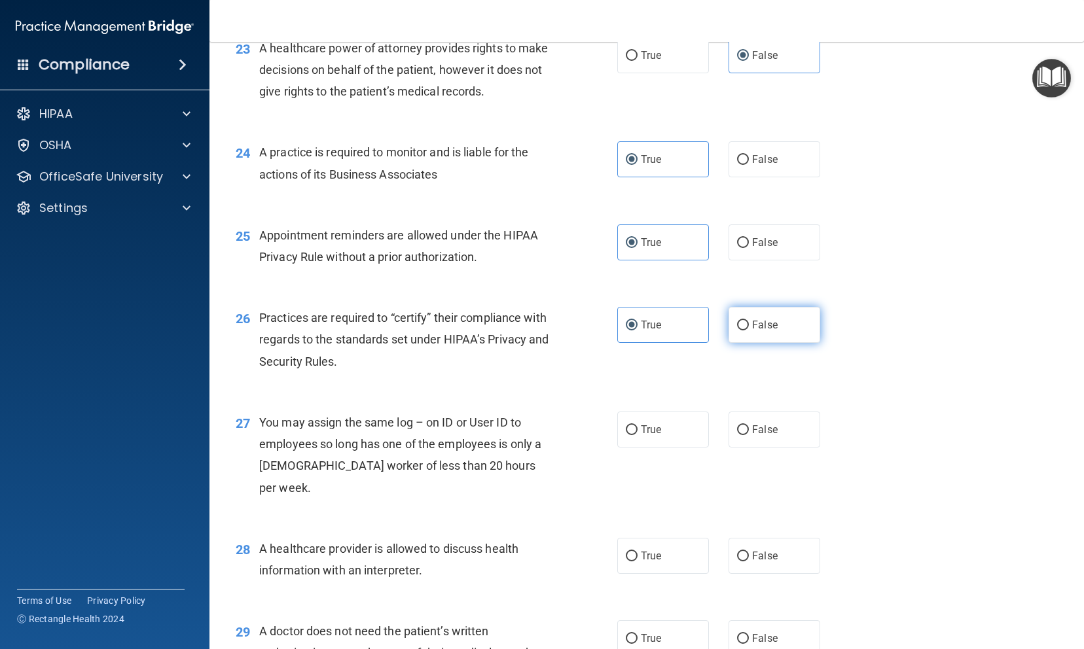
radio input "true"
click at [643, 331] on span "True" at bounding box center [651, 325] width 20 height 12
click at [637, 330] on input "True" at bounding box center [632, 326] width 12 height 10
radio input "true"
radio input "false"
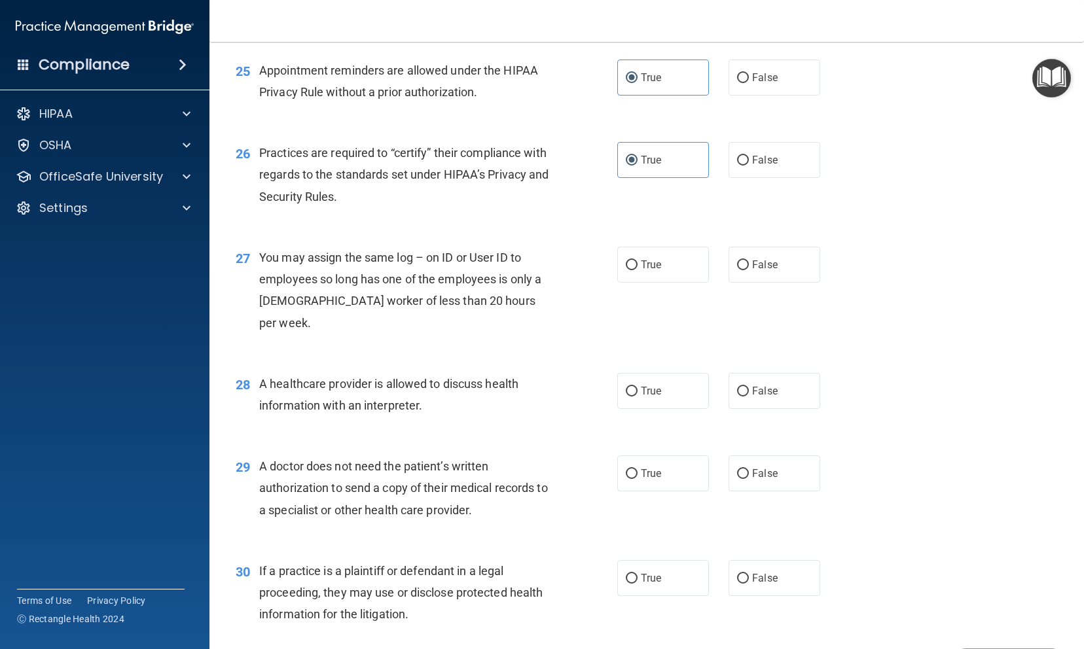
scroll to position [2618, 0]
click at [737, 270] on input "False" at bounding box center [743, 265] width 12 height 10
radio input "true"
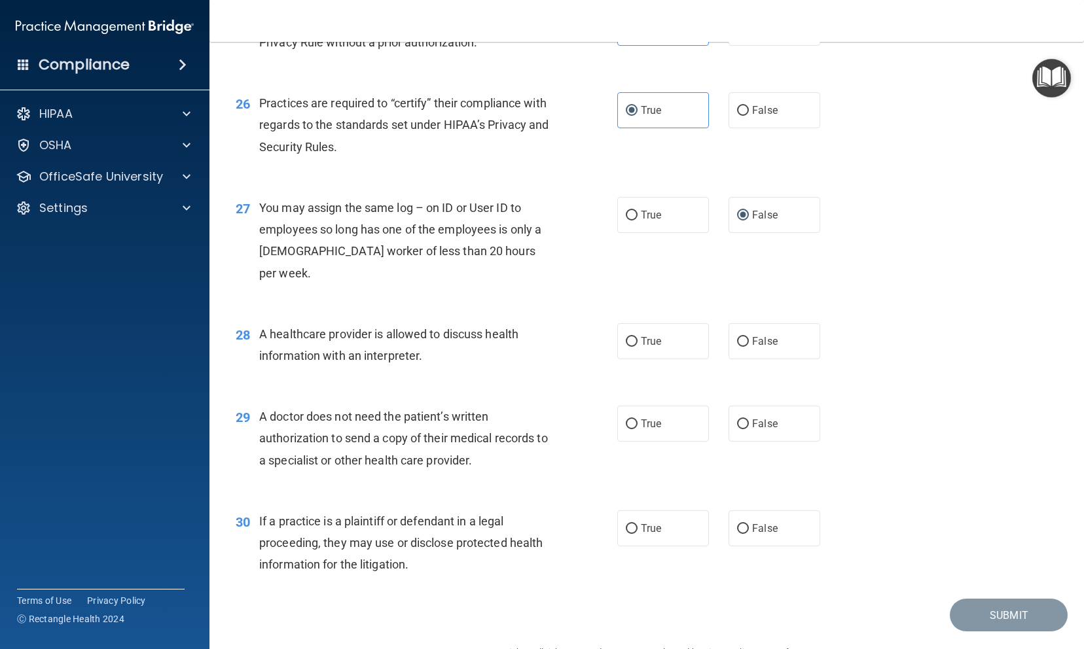
scroll to position [2702, 0]
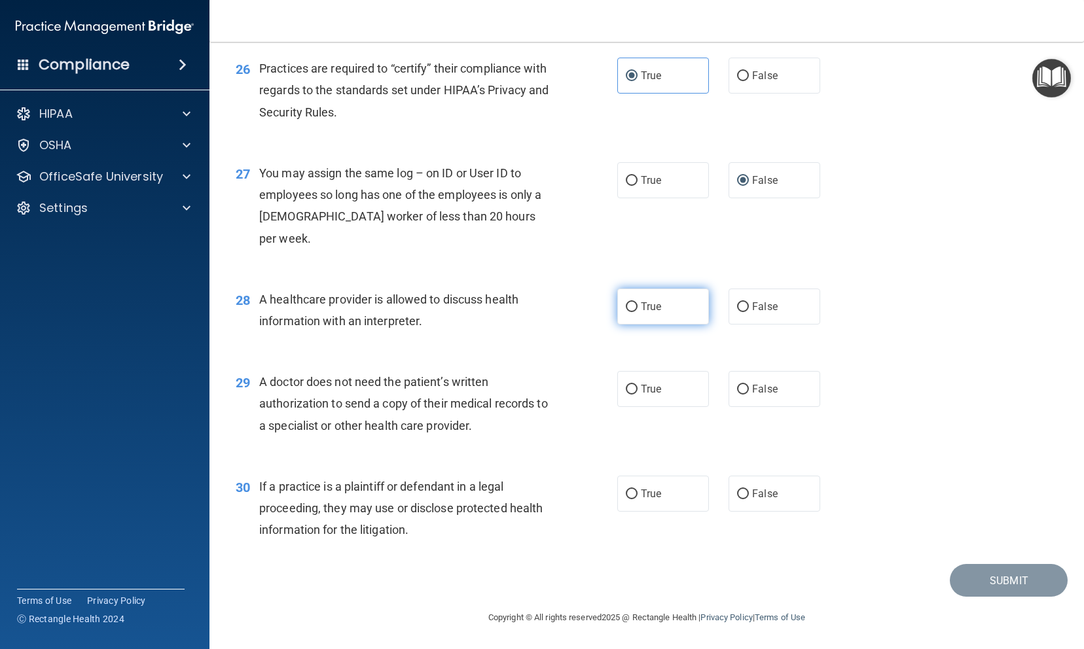
click at [636, 321] on label "True" at bounding box center [663, 307] width 92 height 36
click at [636, 312] on input "True" at bounding box center [632, 307] width 12 height 10
radio input "true"
click at [627, 393] on input "True" at bounding box center [632, 390] width 12 height 10
radio input "true"
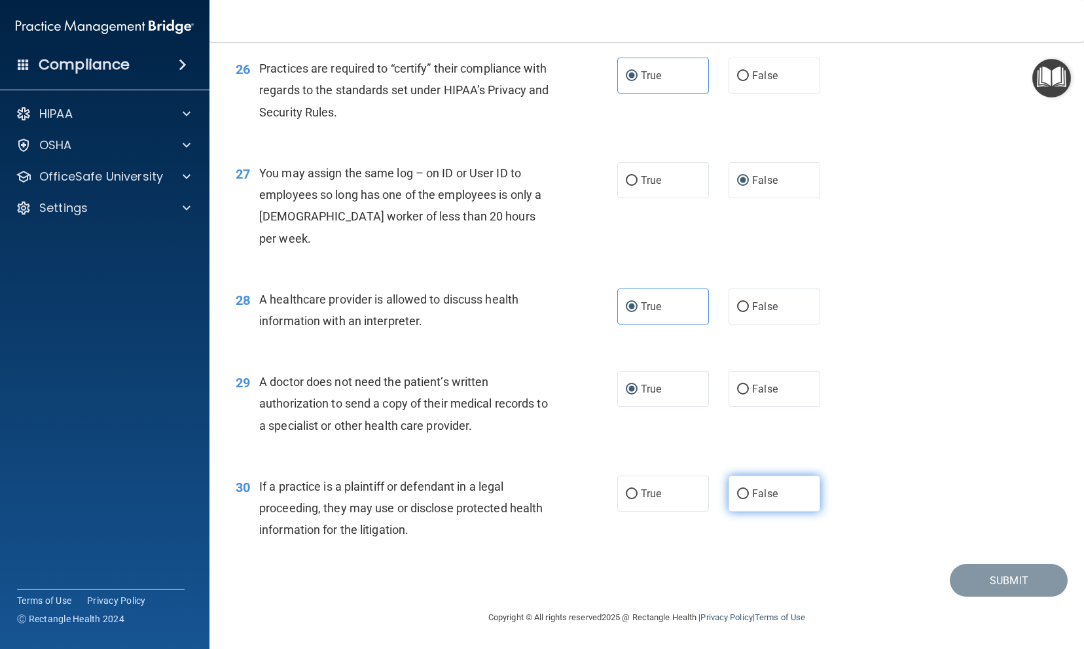
click at [738, 493] on input "False" at bounding box center [743, 495] width 12 height 10
radio input "true"
click at [972, 573] on button "Submit" at bounding box center [1009, 580] width 118 height 33
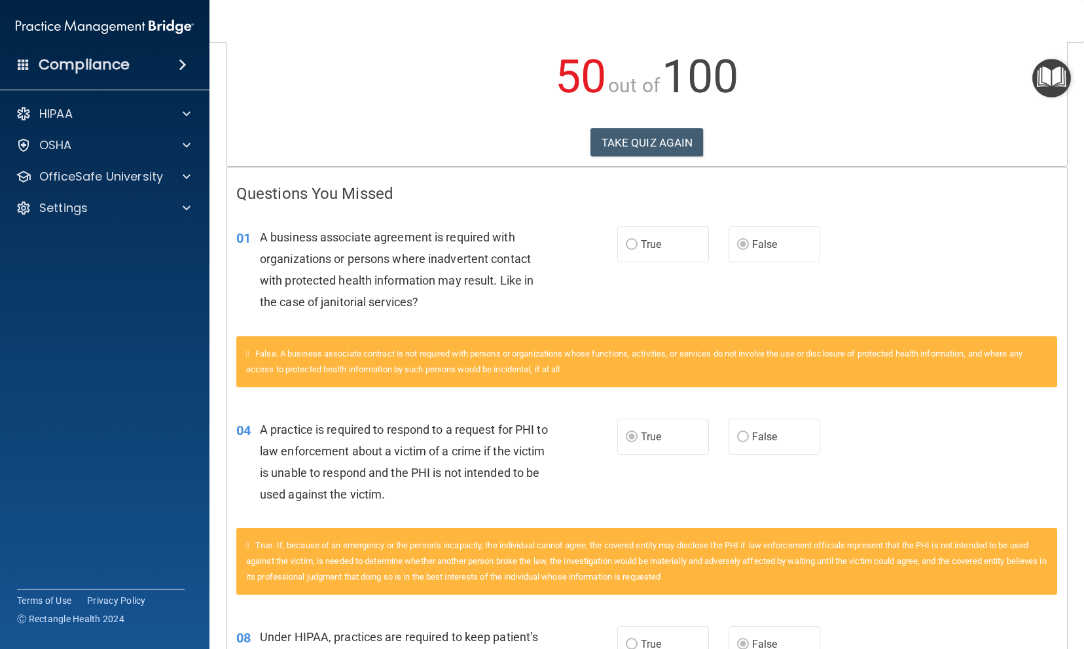
scroll to position [125, 0]
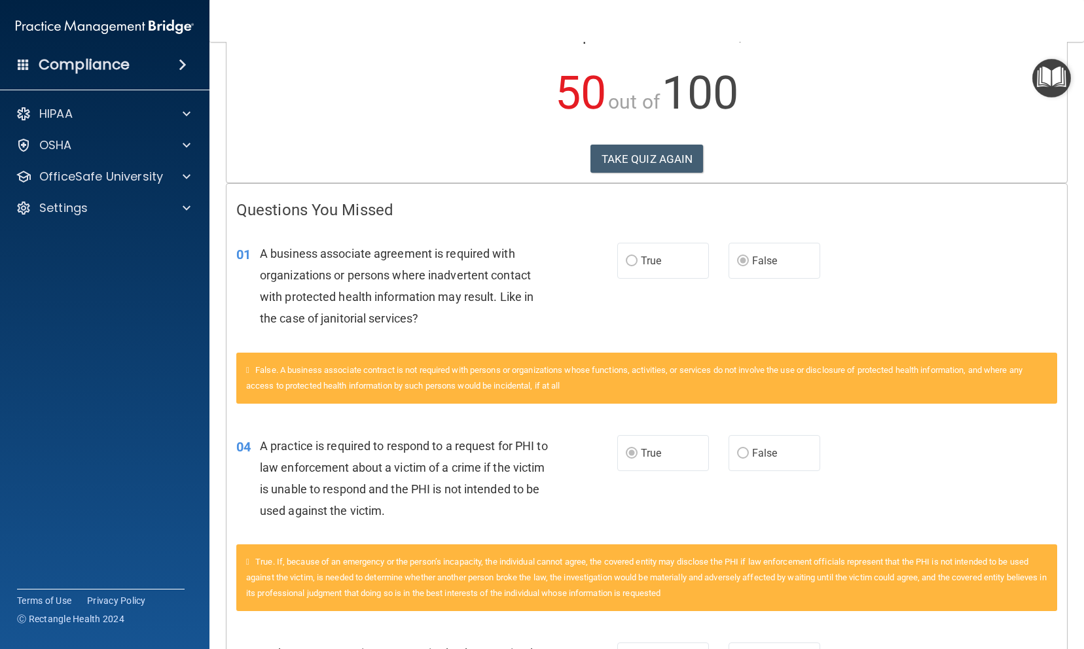
click at [253, 372] on div "False. A business associate contract is not required with persons or organizati…" at bounding box center [646, 378] width 821 height 51
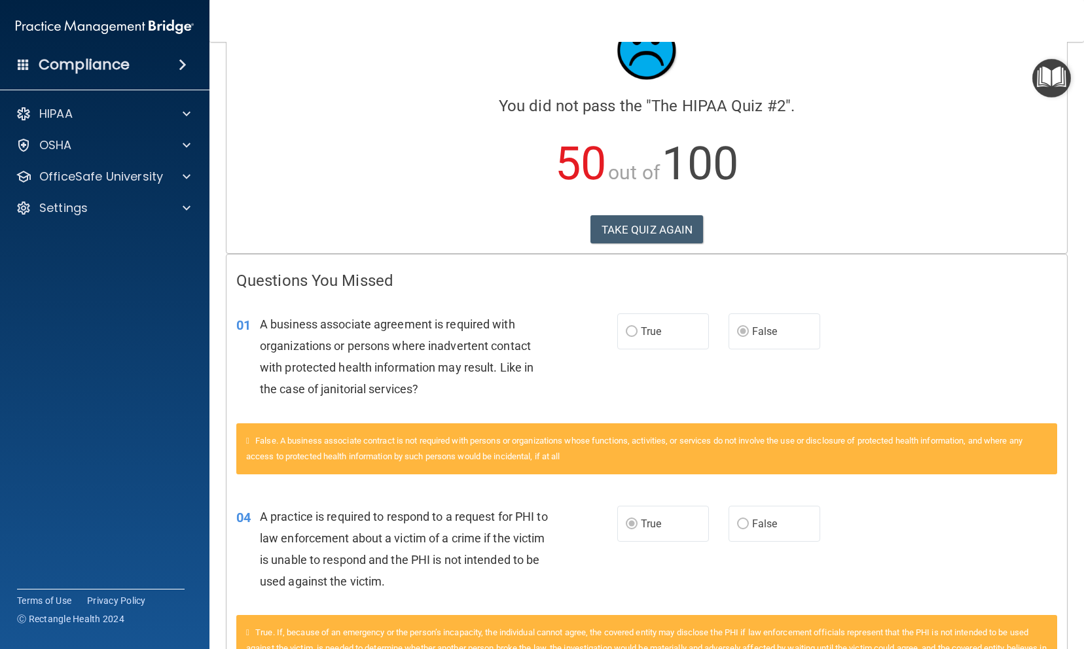
scroll to position [0, 0]
